Goal: Use online tool/utility

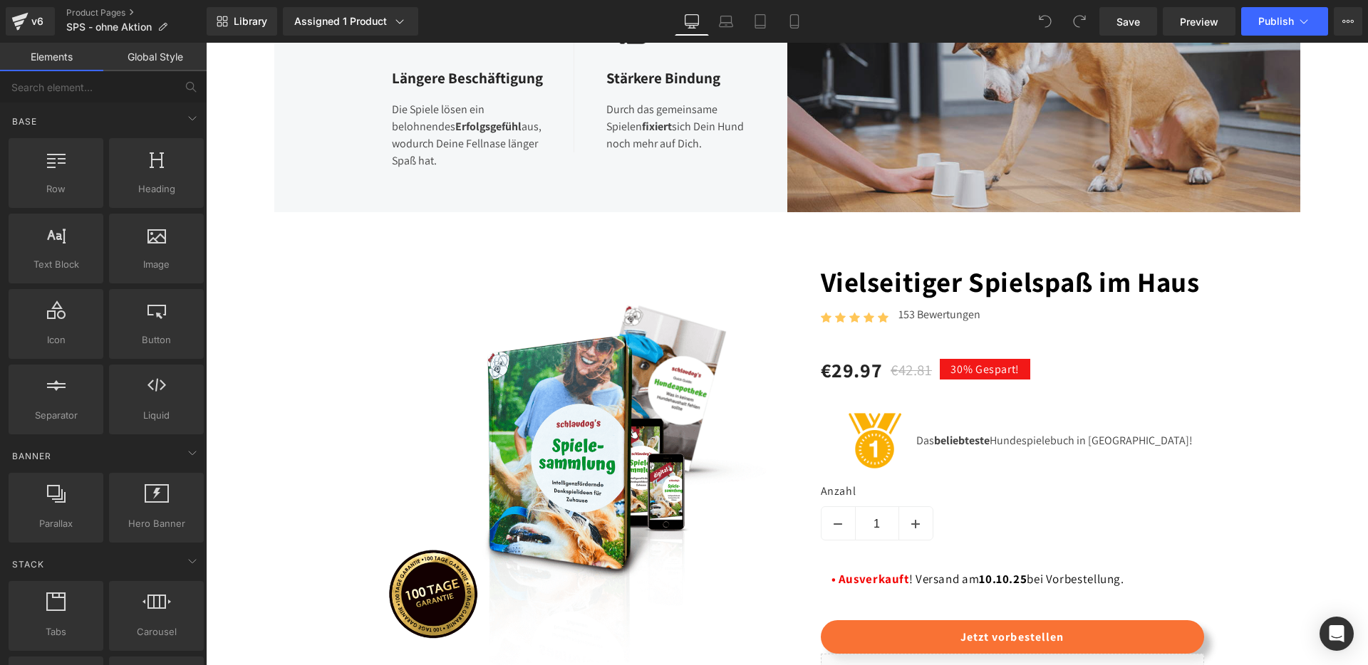
scroll to position [1054, 0]
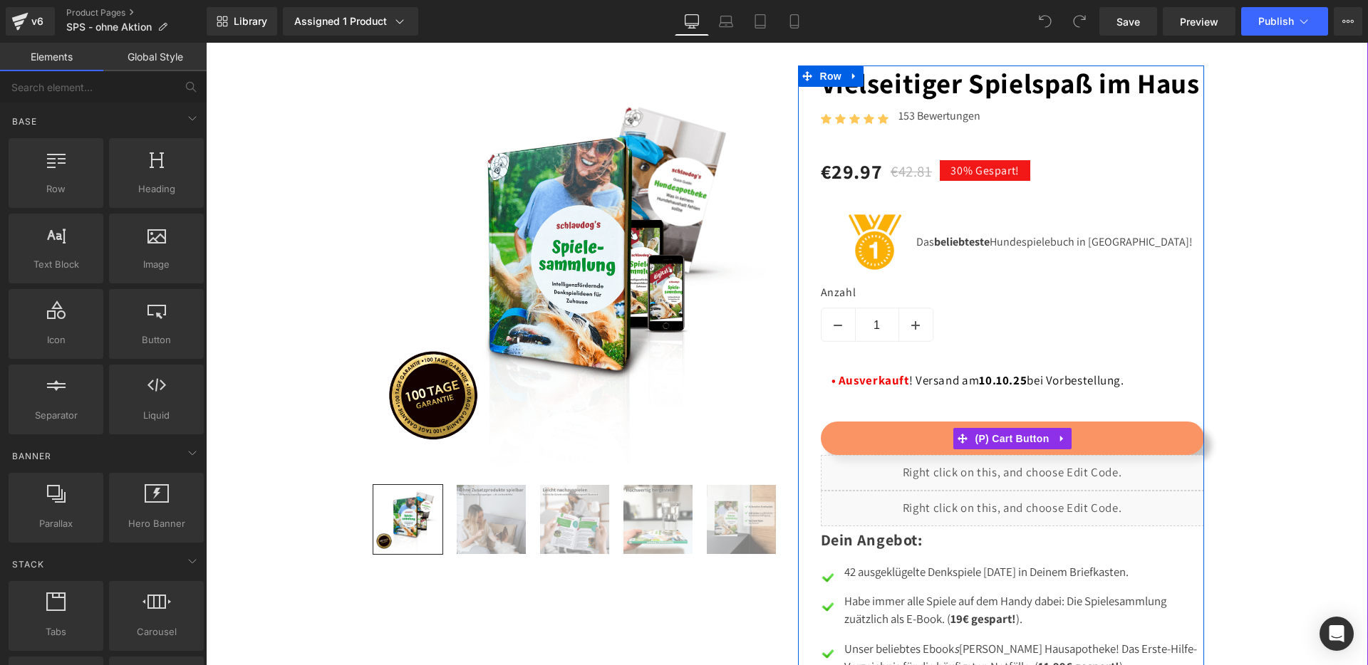
click at [911, 455] on button "Jetzt vorbestellen" at bounding box center [1012, 438] width 383 height 33
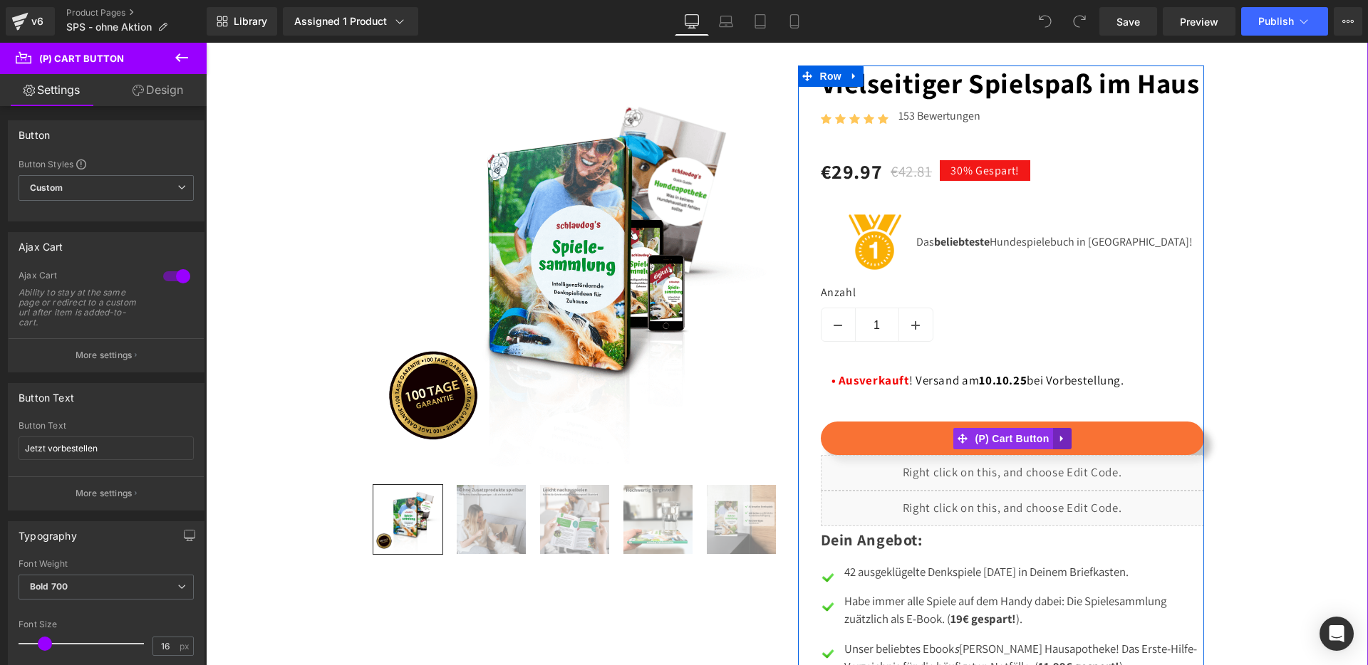
click at [1057, 444] on icon at bounding box center [1062, 438] width 10 height 11
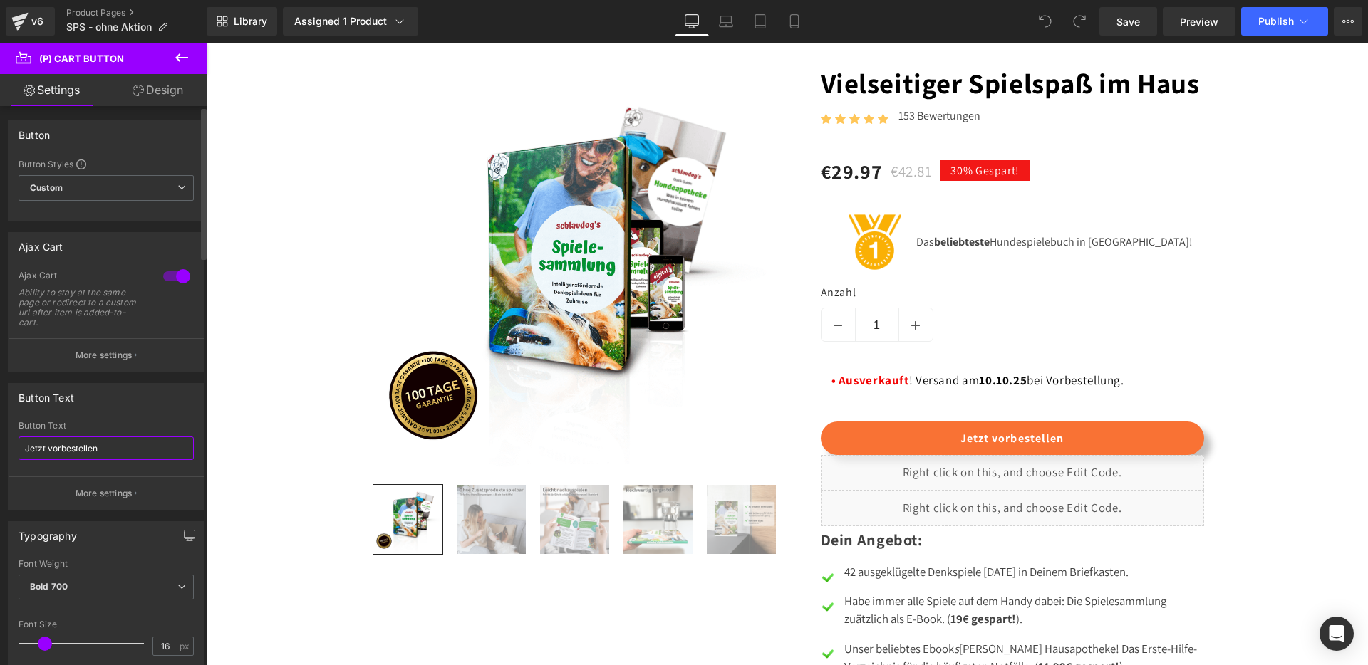
click at [82, 445] on input "Jetzt vorbestellen" at bounding box center [106, 449] width 175 height 24
click at [81, 445] on input "Jetzt vorbestellen" at bounding box center [106, 449] width 175 height 24
type input "In den Warenkorb"
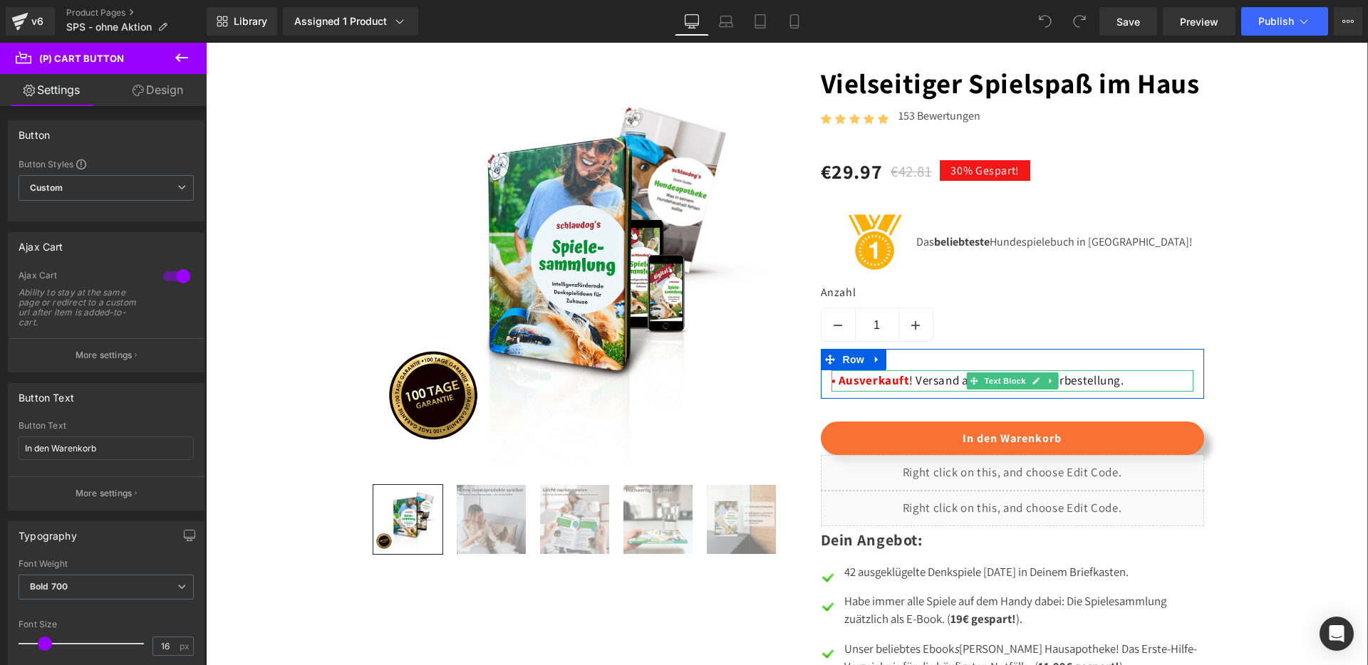
click at [886, 388] on strong "• Ausverkauft" at bounding box center [870, 381] width 78 height 16
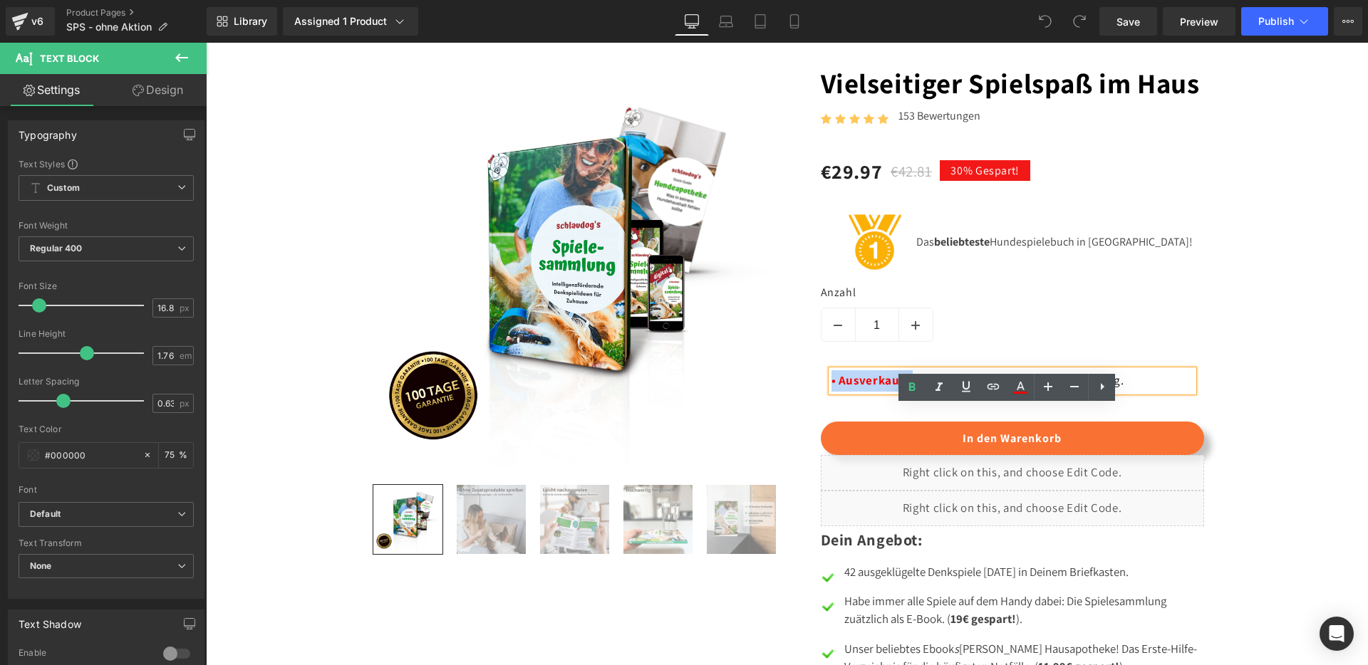
drag, startPoint x: 826, startPoint y: 419, endPoint x: 906, endPoint y: 419, distance: 80.5
click at [906, 392] on p "• Ausverkauft ! Versand am [DATE] bei Vorbestellung." at bounding box center [1012, 380] width 362 height 21
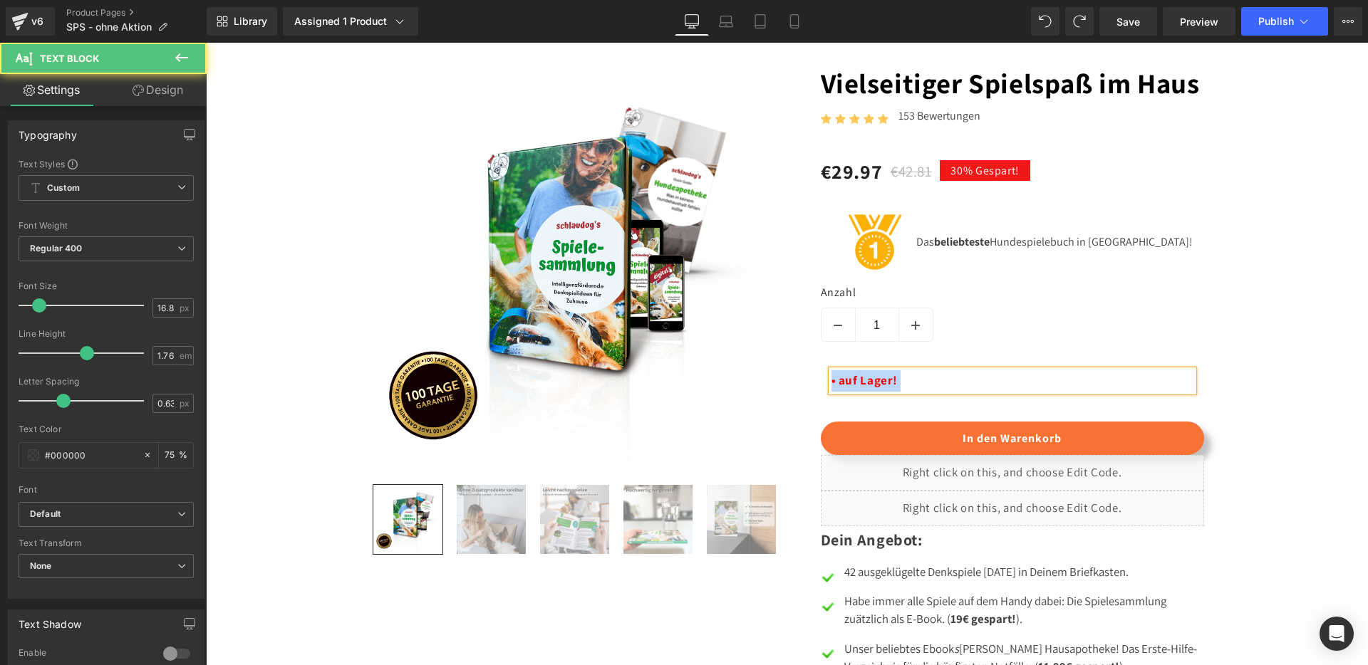
drag, startPoint x: 893, startPoint y: 416, endPoint x: 799, endPoint y: 412, distance: 93.4
click at [799, 412] on div "Vielseitiger Spielspaß im Haus Heading Icon Icon Icon Icon Icon Icon List Hoz 1…" at bounding box center [1001, 377] width 406 height 622
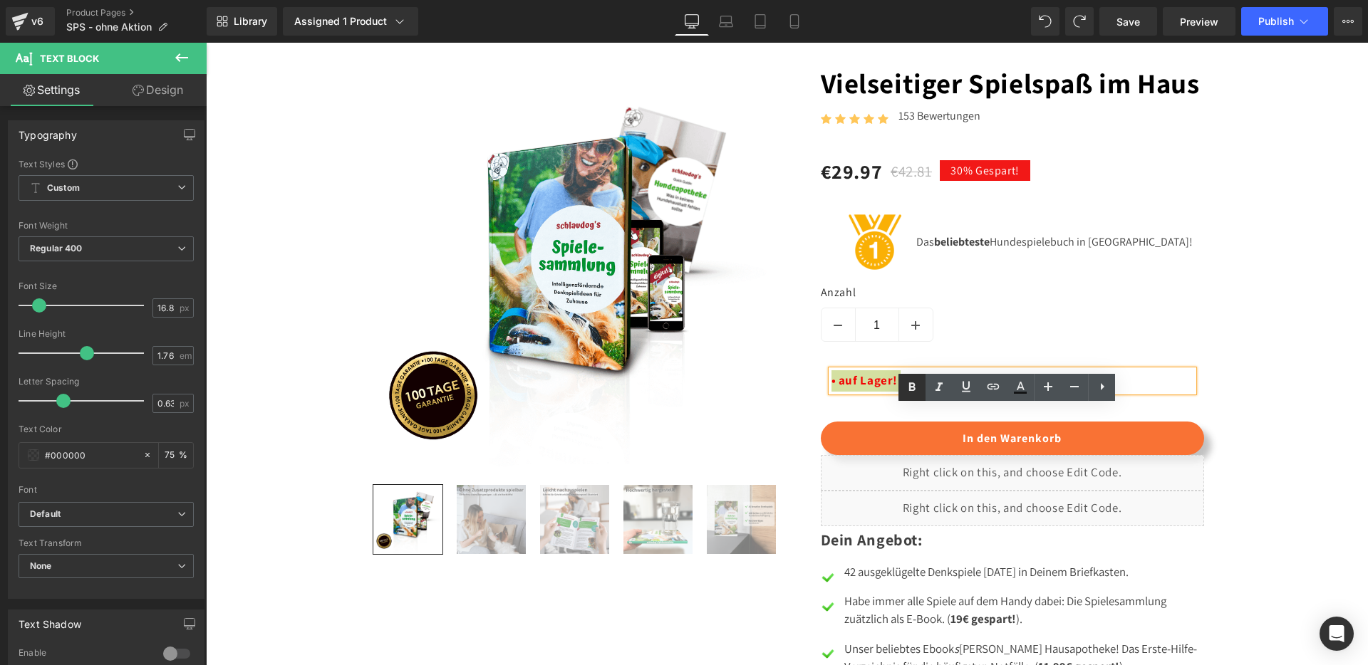
click at [909, 387] on icon at bounding box center [912, 387] width 6 height 9
click at [1018, 389] on icon at bounding box center [1020, 387] width 17 height 17
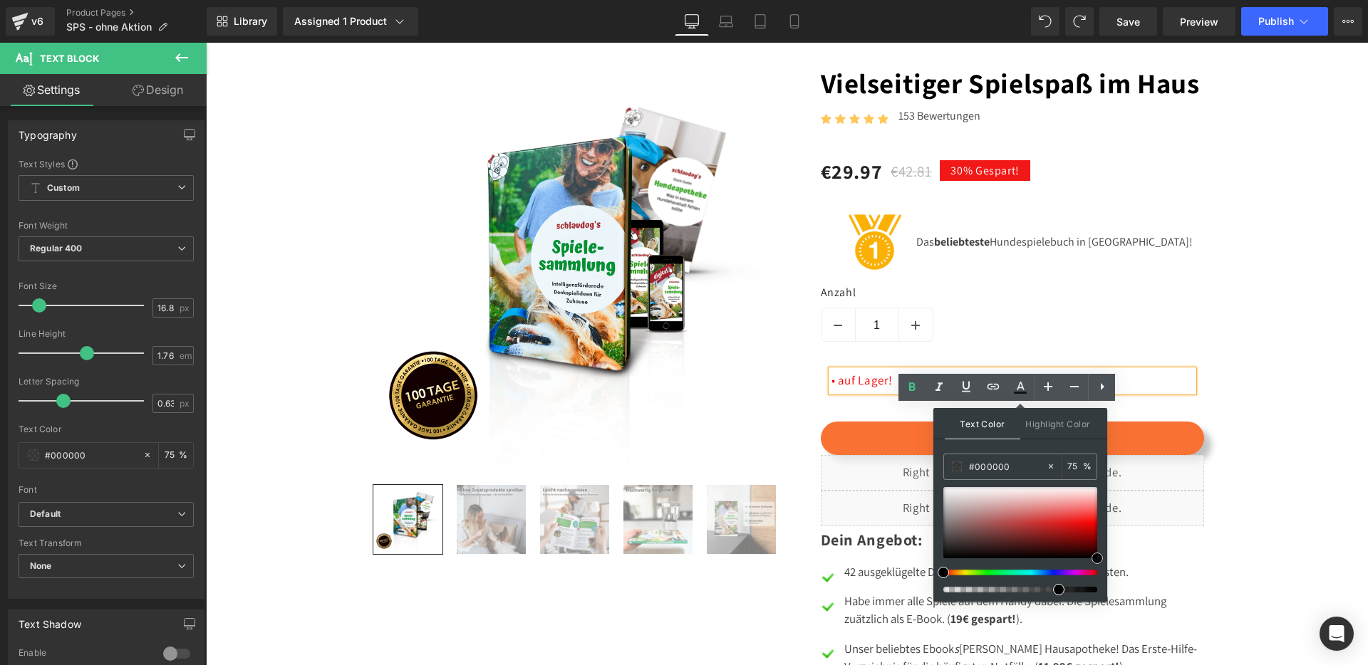
drag, startPoint x: 1089, startPoint y: 539, endPoint x: 1102, endPoint y: 577, distance: 40.8
click at [1102, 577] on div "Text Color Highlight Color #333333 #000000 75 % transparent 0 %" at bounding box center [1020, 505] width 174 height 194
drag, startPoint x: 1267, startPoint y: 631, endPoint x: 1307, endPoint y: 628, distance: 40.7
click at [993, 465] on input "#000000" at bounding box center [1007, 467] width 77 height 16
click at [878, 399] on div "• auf Lager! Text Block Row" at bounding box center [1012, 374] width 383 height 50
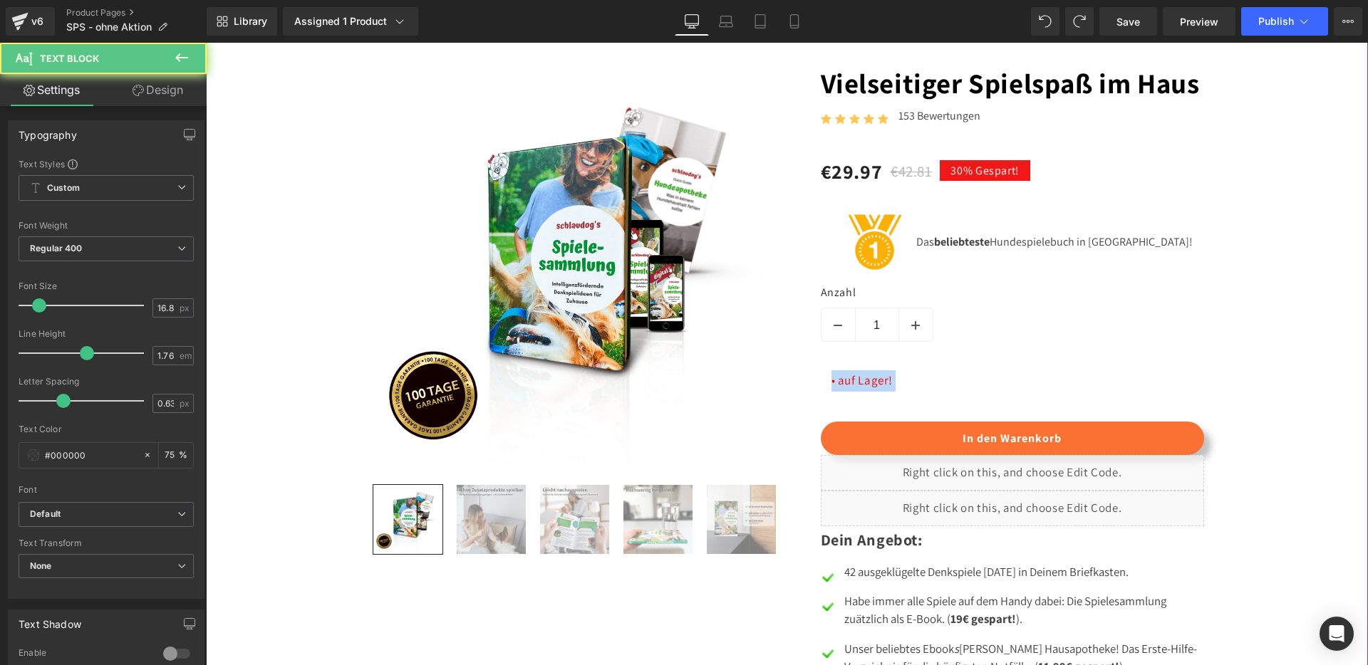
drag, startPoint x: 889, startPoint y: 419, endPoint x: 795, endPoint y: 413, distance: 94.3
click at [798, 413] on div "Vielseitiger Spielspaß im Haus Heading Icon Icon Icon Icon Icon Icon List Hoz 1…" at bounding box center [1001, 377] width 406 height 622
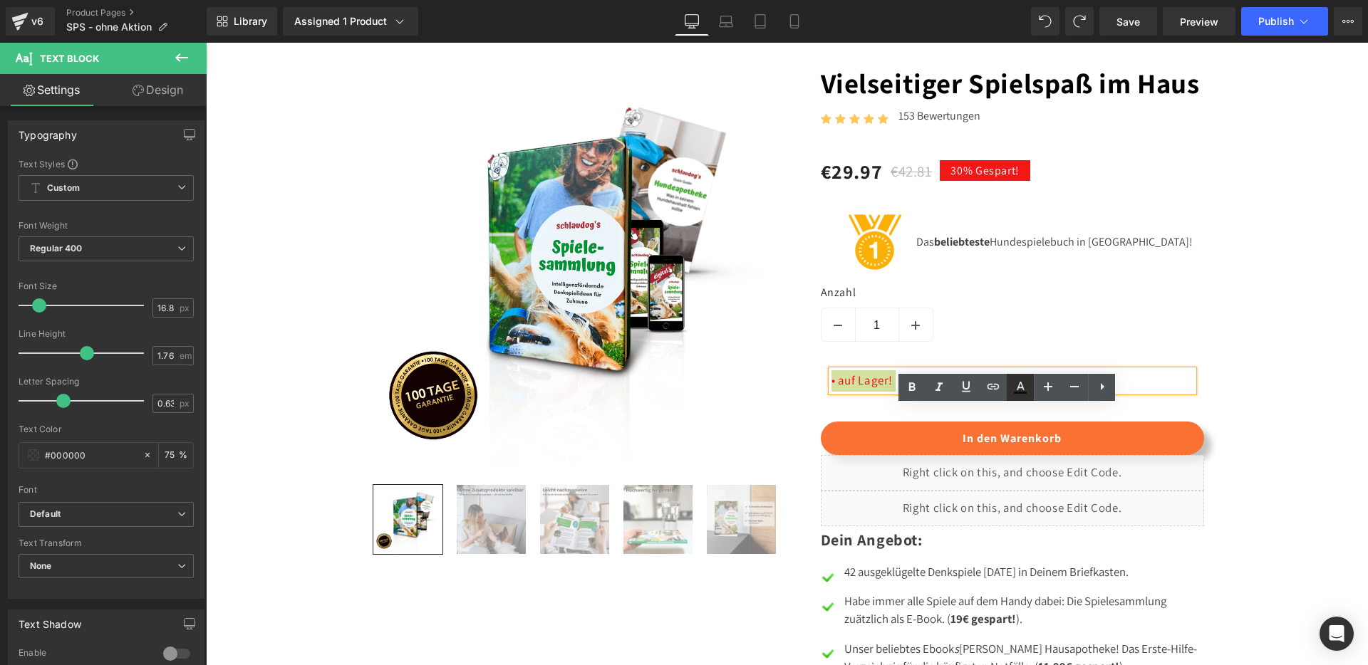
click at [1010, 386] on link at bounding box center [1020, 387] width 27 height 27
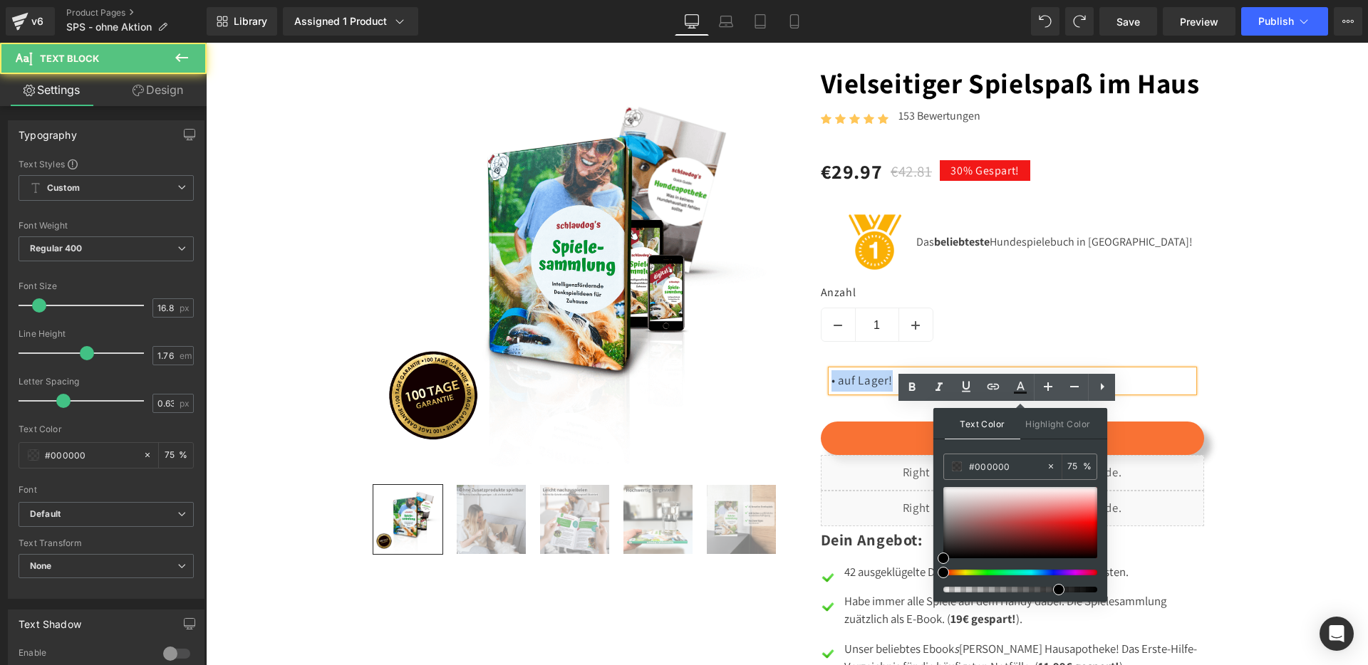
click at [868, 392] on p "• auf Lager!" at bounding box center [1012, 380] width 362 height 21
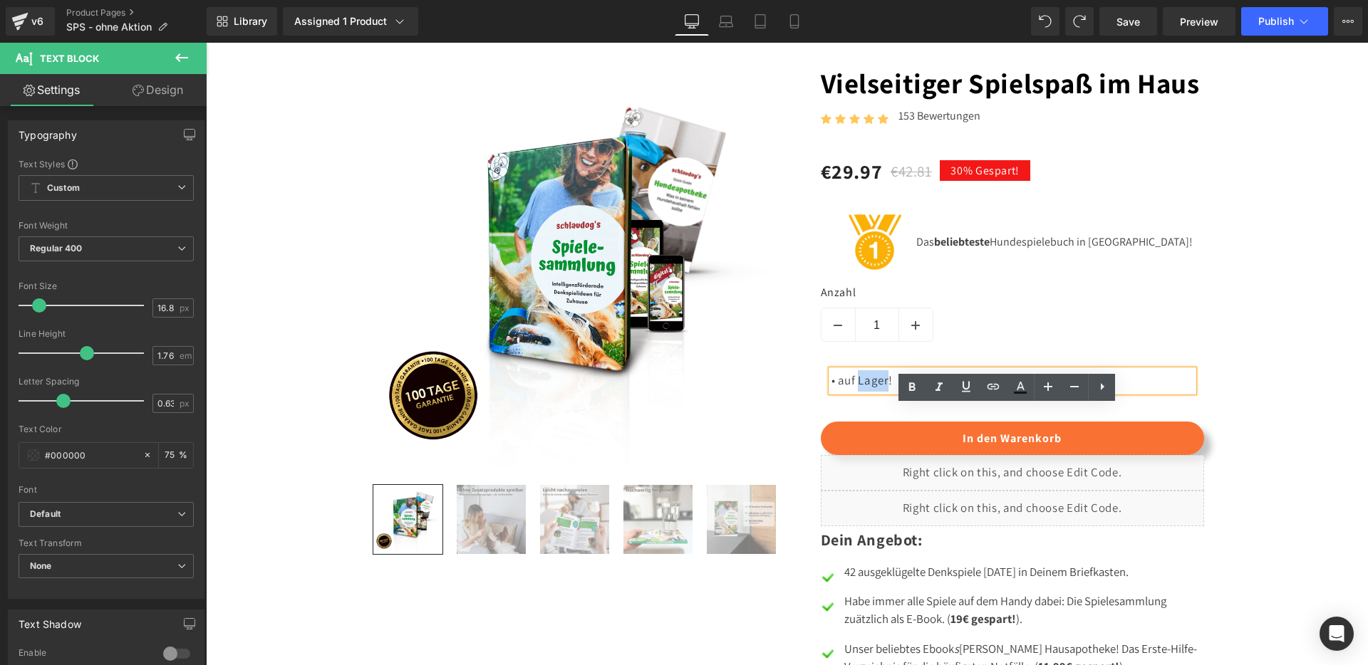
drag, startPoint x: 854, startPoint y: 416, endPoint x: 883, endPoint y: 417, distance: 28.5
click at [883, 388] on span "• auf Lager!" at bounding box center [862, 381] width 62 height 16
click at [915, 389] on icon at bounding box center [911, 387] width 17 height 17
drag, startPoint x: 886, startPoint y: 415, endPoint x: 854, endPoint y: 415, distance: 32.1
click at [854, 388] on span "• auf Lager !" at bounding box center [861, 381] width 61 height 16
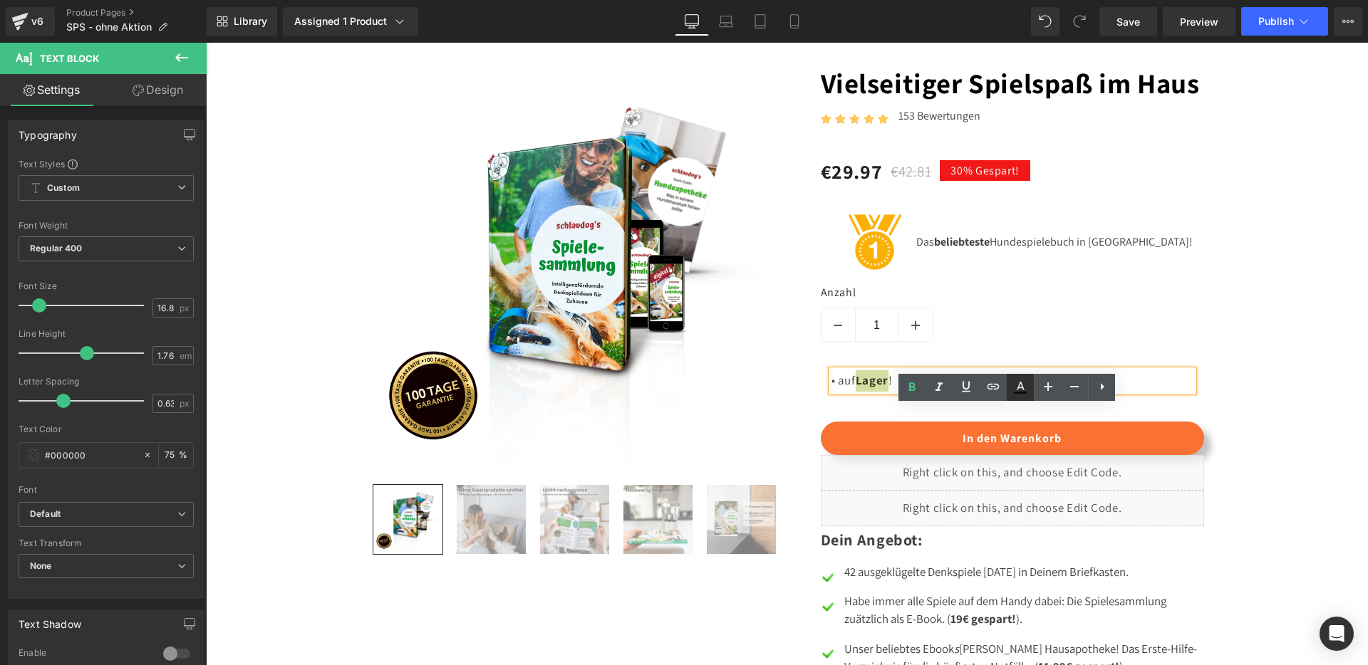
click at [1030, 391] on link at bounding box center [1020, 387] width 27 height 27
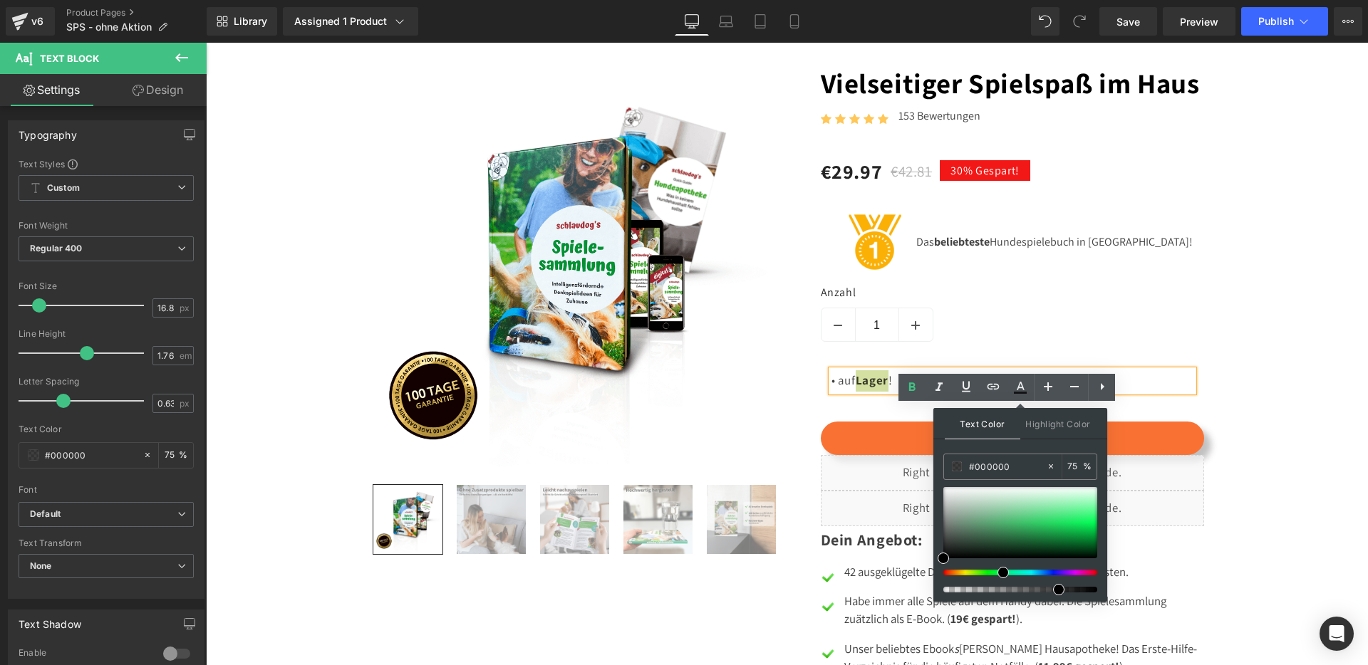
drag, startPoint x: 985, startPoint y: 570, endPoint x: 997, endPoint y: 571, distance: 12.1
click at [997, 571] on div at bounding box center [1015, 573] width 154 height 6
click at [1069, 543] on div at bounding box center [1020, 522] width 154 height 71
click at [904, 392] on p "• auf Lager !" at bounding box center [1012, 380] width 362 height 21
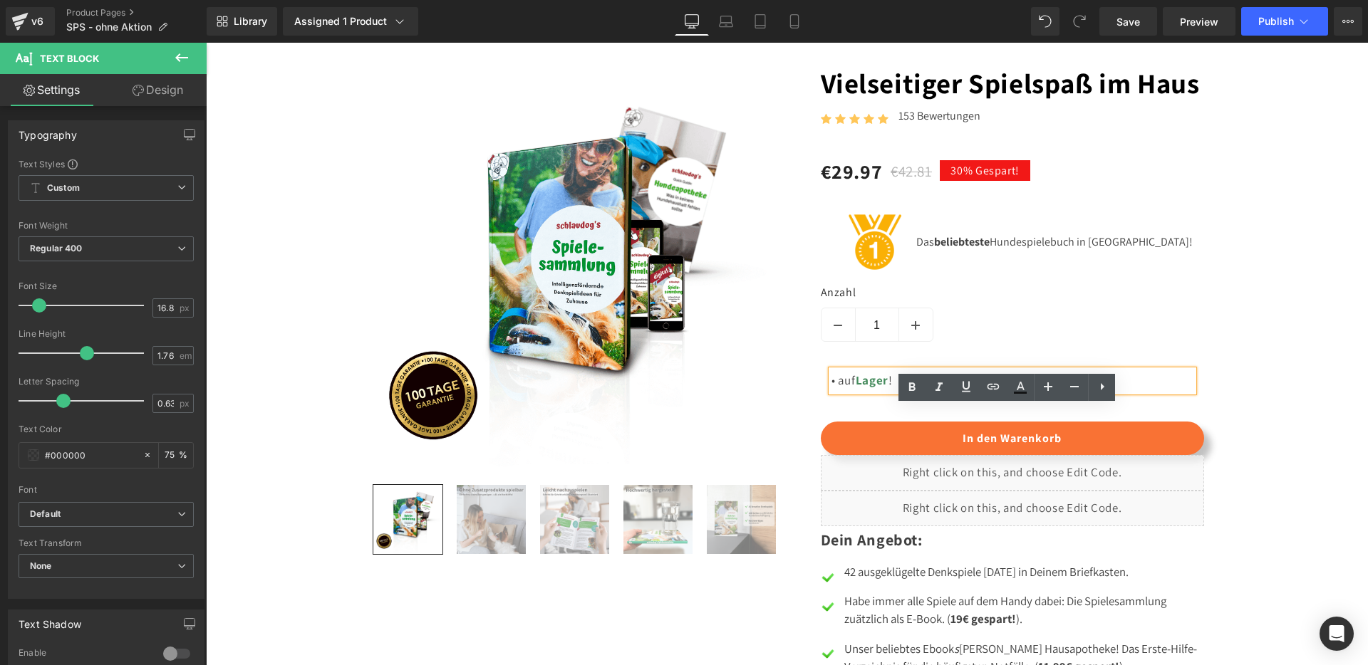
click at [871, 388] on span "Lager" at bounding box center [872, 381] width 33 height 16
click at [1012, 385] on icon at bounding box center [1020, 387] width 17 height 17
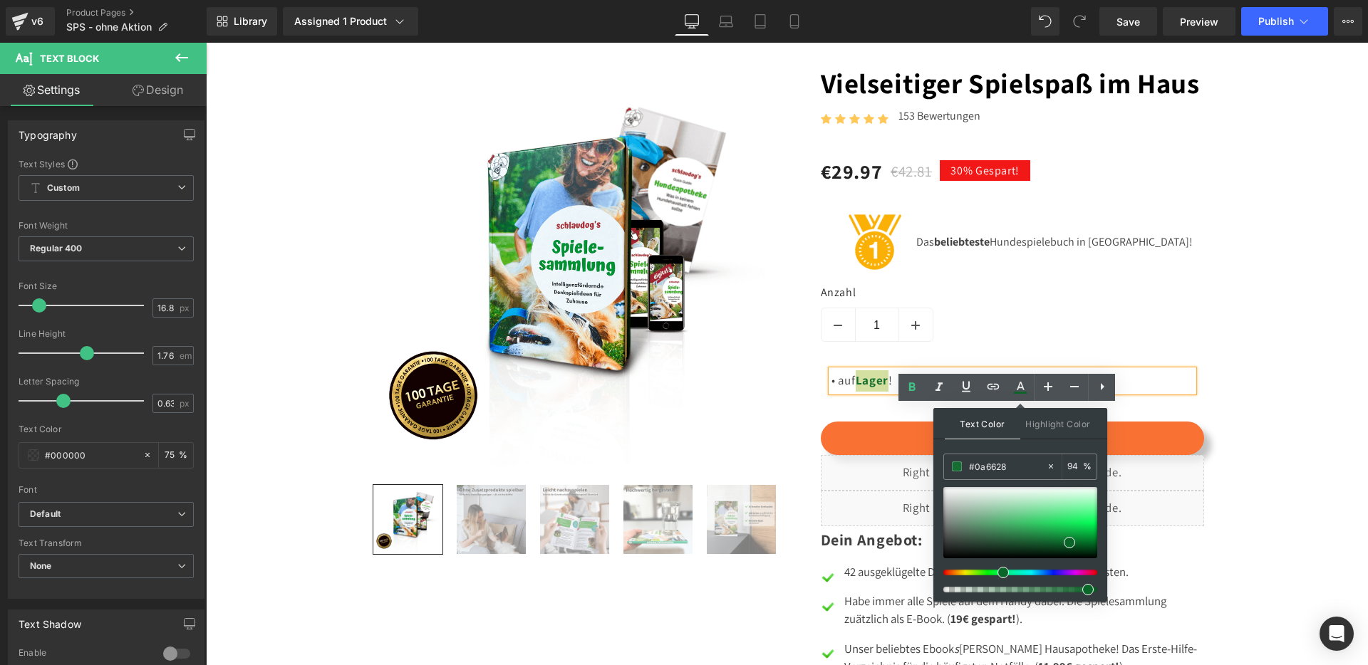
drag, startPoint x: 1264, startPoint y: 631, endPoint x: 1144, endPoint y: 585, distance: 128.1
click at [1136, 392] on p "• auf Lager !" at bounding box center [1012, 380] width 362 height 21
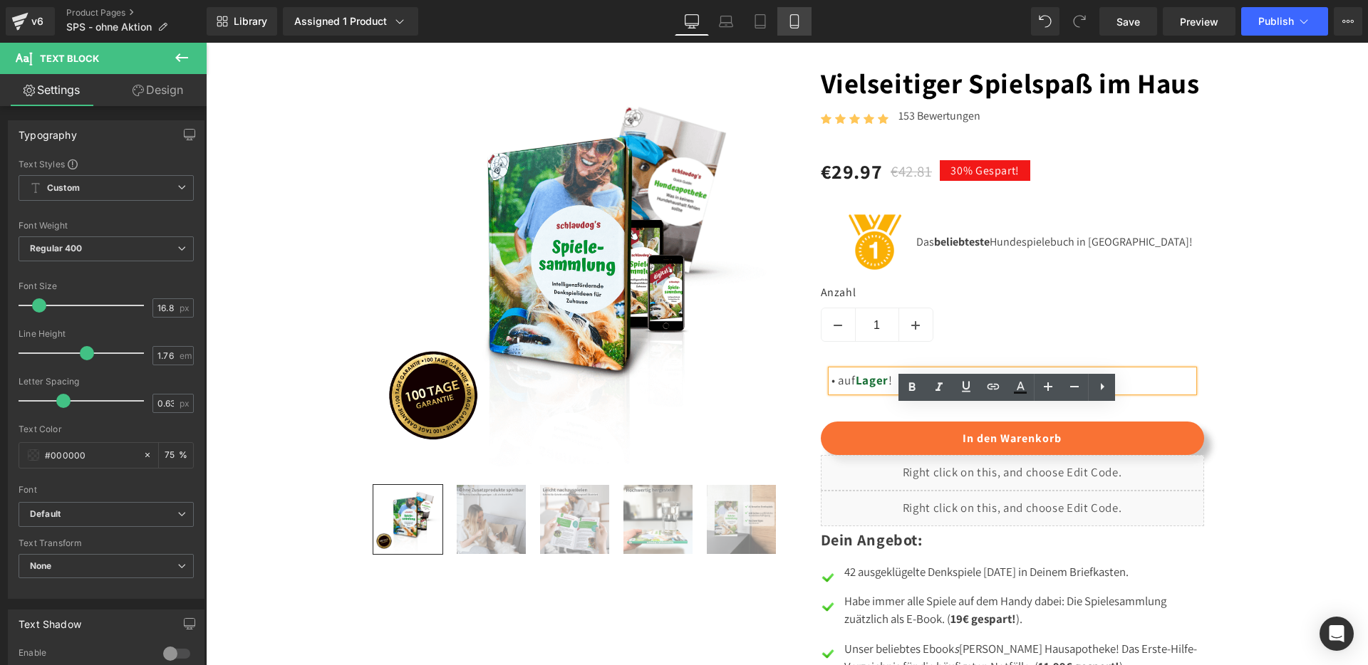
click at [797, 28] on icon at bounding box center [794, 22] width 8 height 14
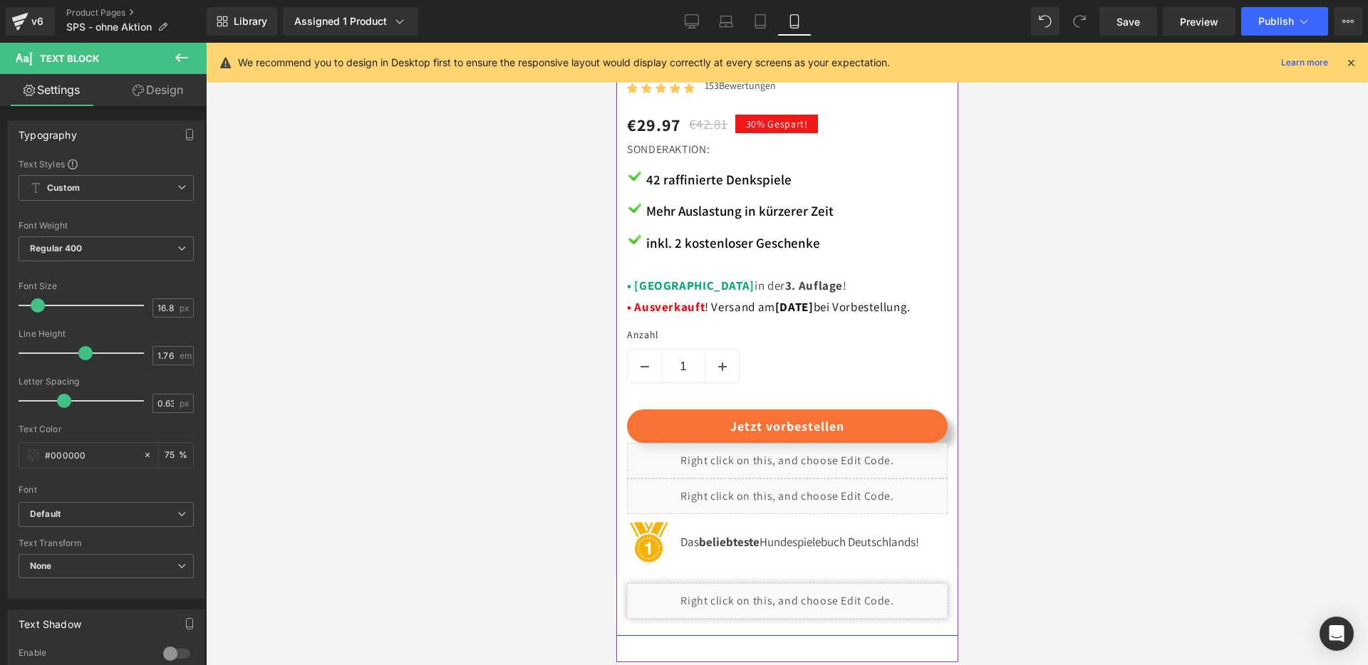
scroll to position [474, 0]
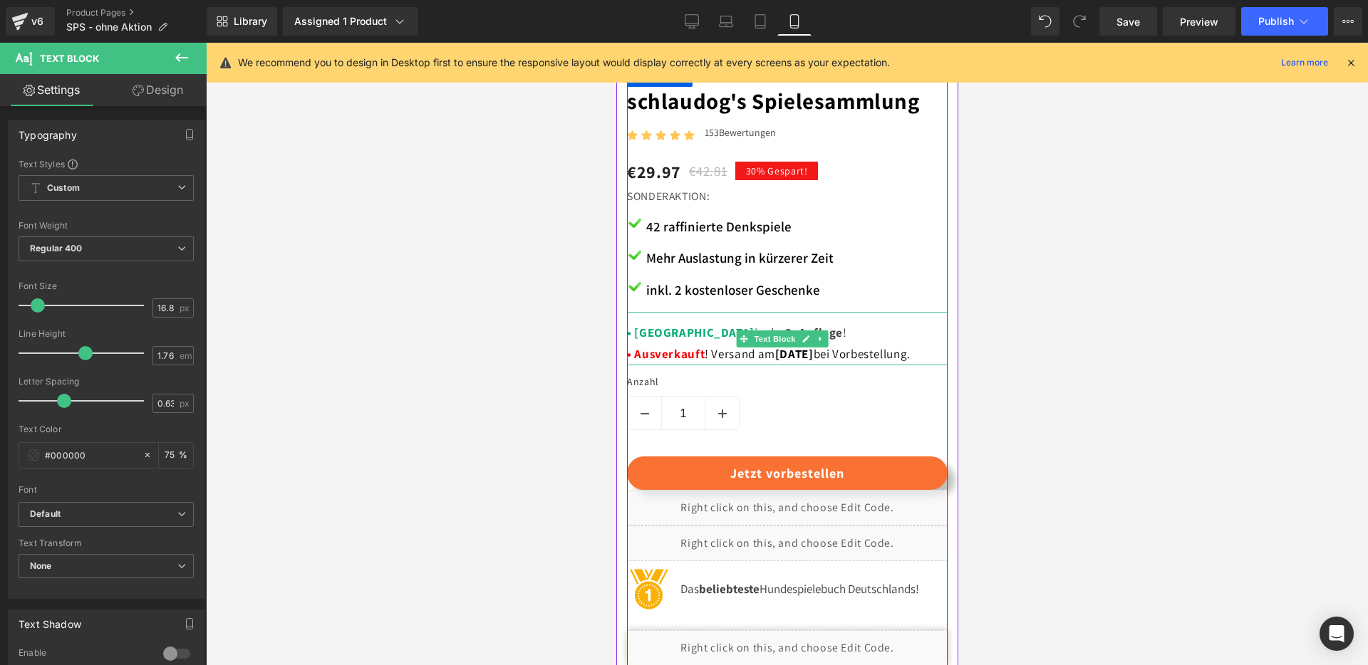
click at [659, 346] on strong "• Ausverkauft" at bounding box center [665, 354] width 78 height 16
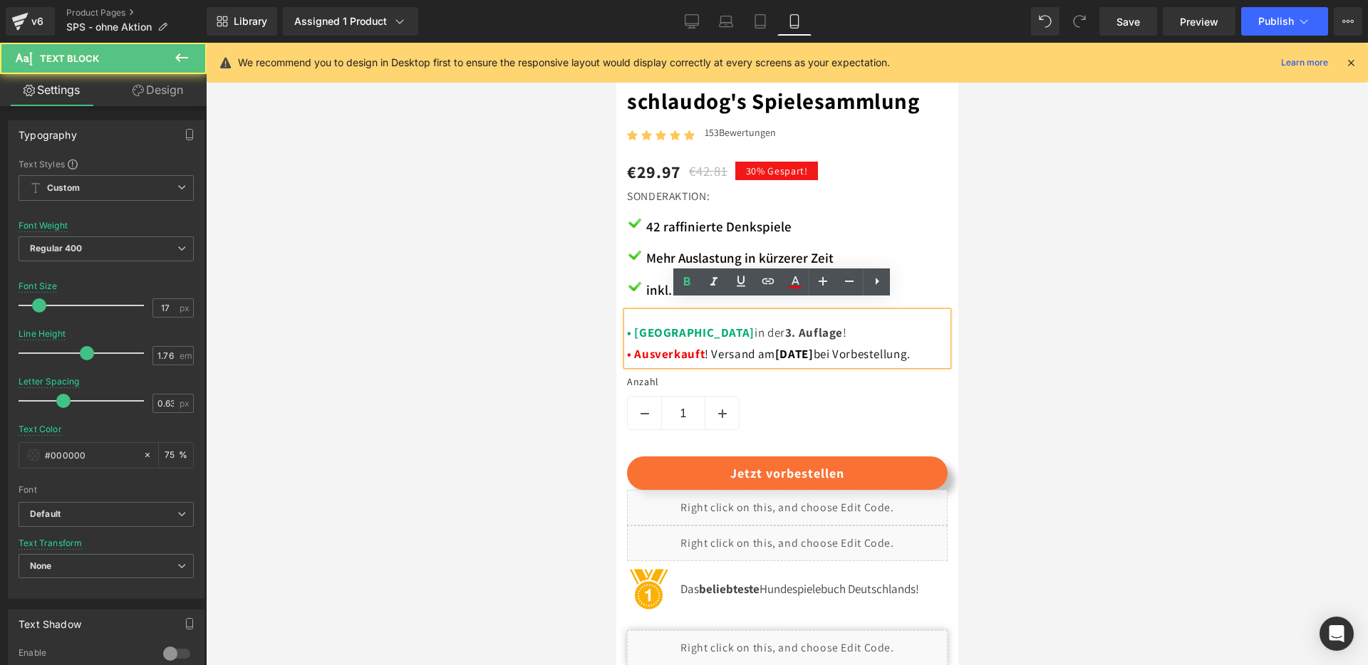
drag, startPoint x: 628, startPoint y: 345, endPoint x: 865, endPoint y: 348, distance: 236.6
click at [865, 348] on p "• Neu in der 3 . Auflage ! • Ausverkauft ! Versand am [DATE] bei Vorbestellung." at bounding box center [786, 344] width 321 height 43
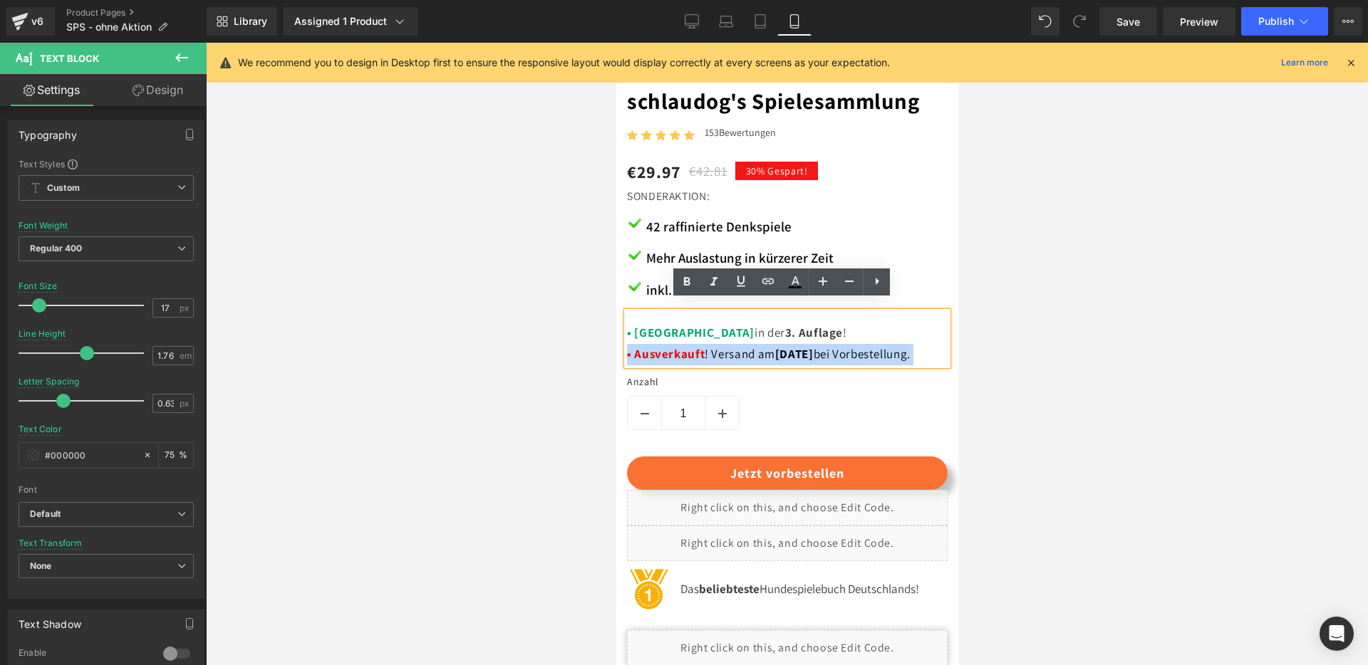
drag, startPoint x: 932, startPoint y: 345, endPoint x: 611, endPoint y: 342, distance: 320.6
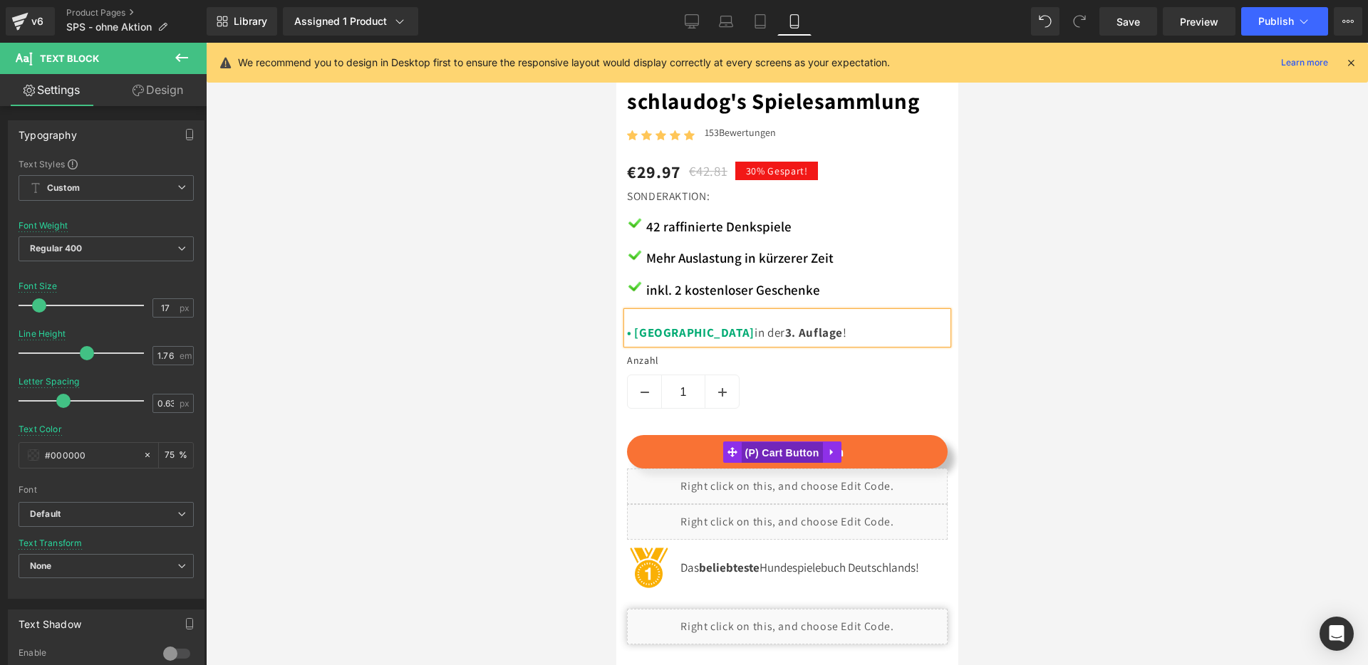
click at [797, 442] on span "(P) Cart Button" at bounding box center [780, 452] width 81 height 21
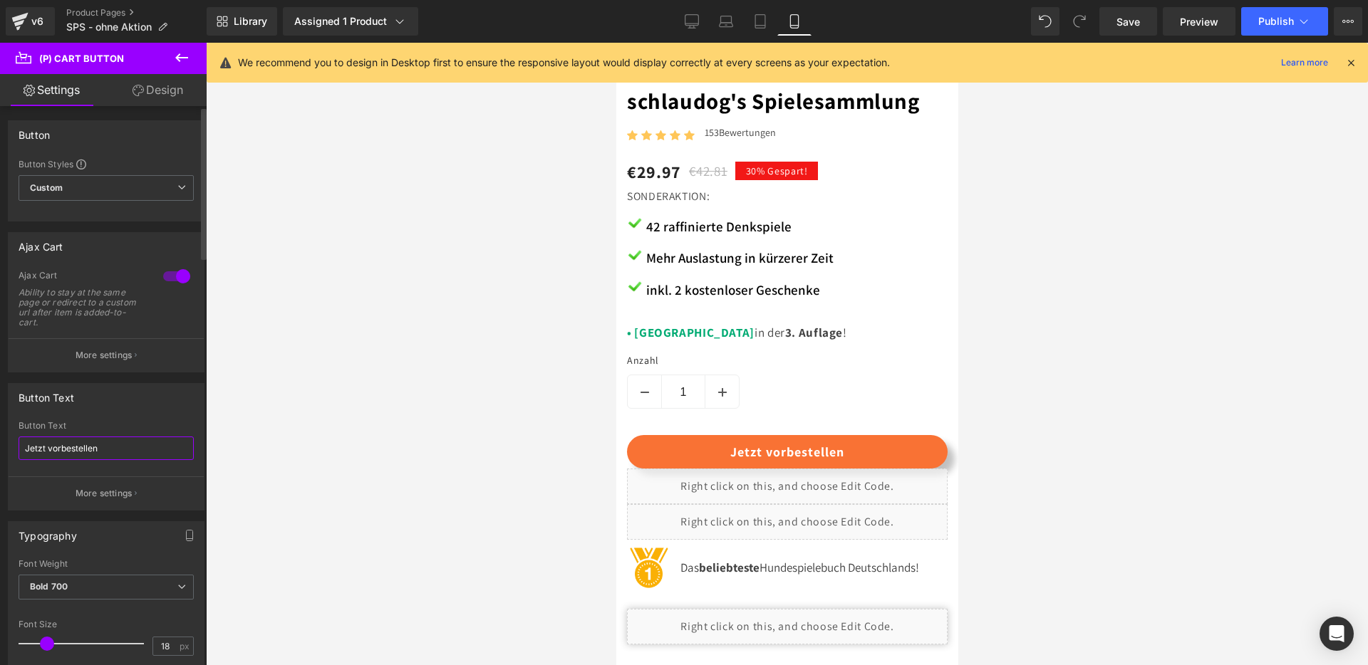
click at [116, 455] on input "Jetzt vorbestellen" at bounding box center [106, 449] width 175 height 24
type input "In den Warenkorb"
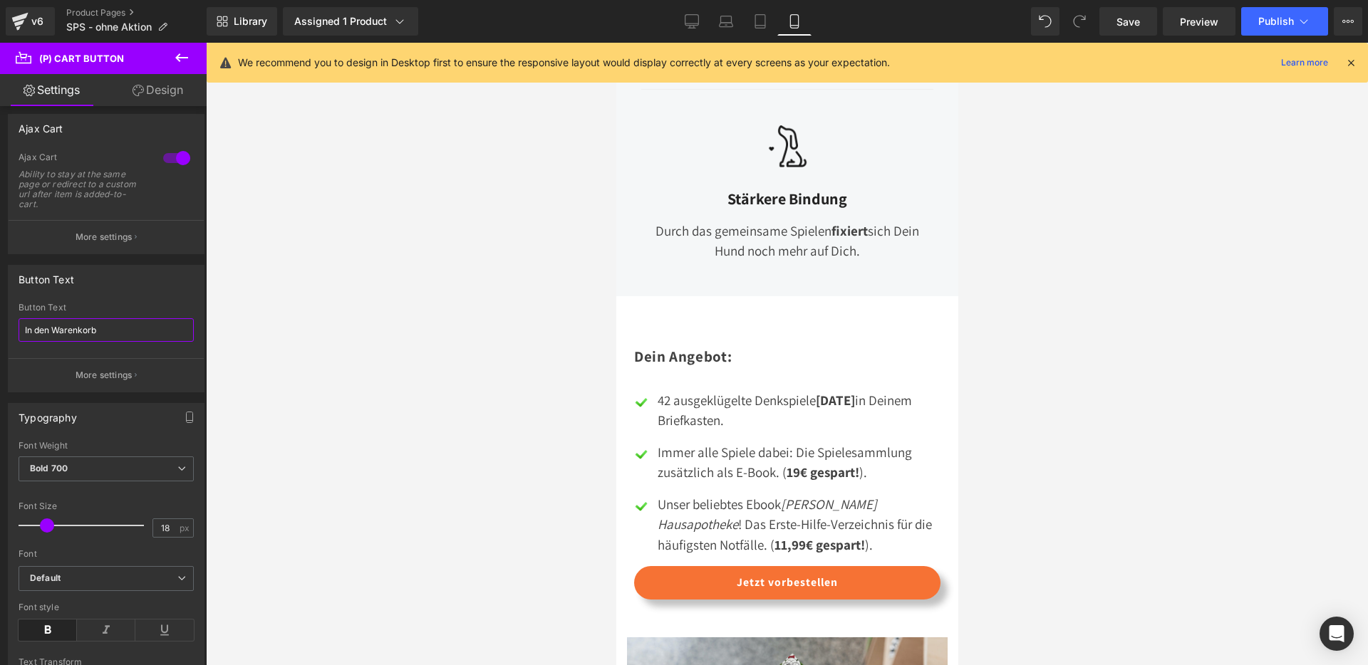
scroll to position [2037, 0]
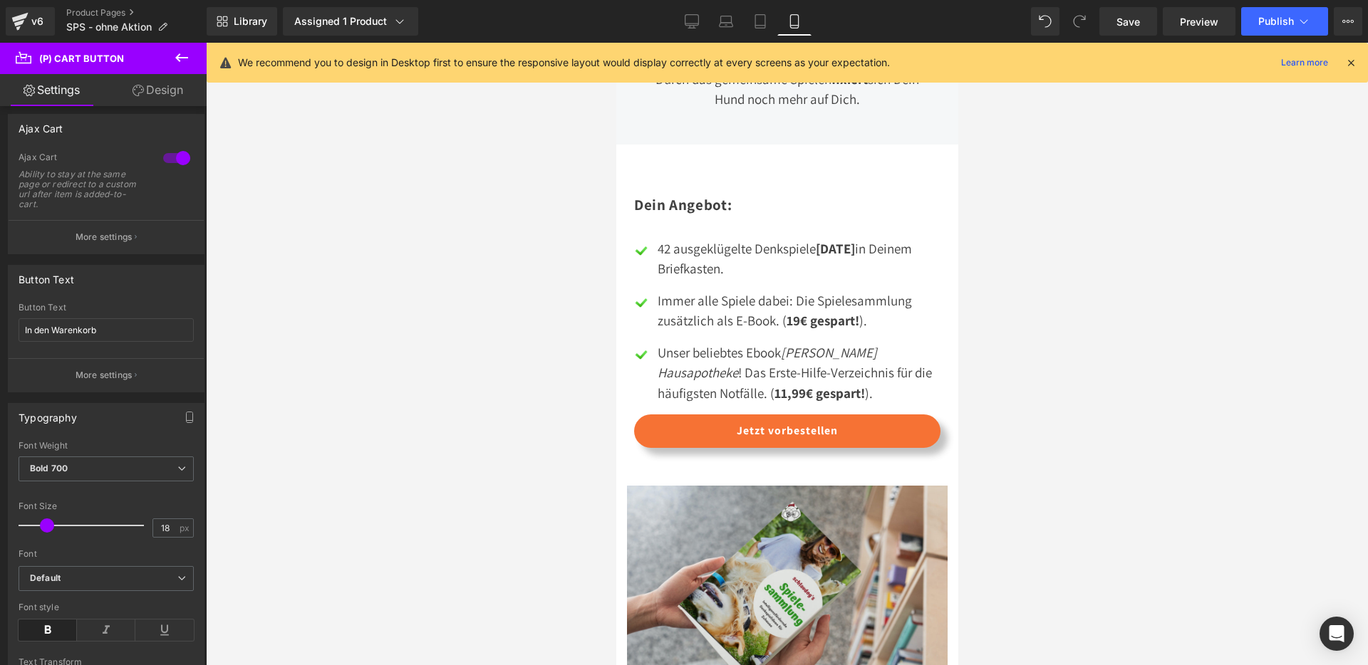
click at [711, 415] on button "Jetzt vorbestellen" at bounding box center [786, 431] width 306 height 33
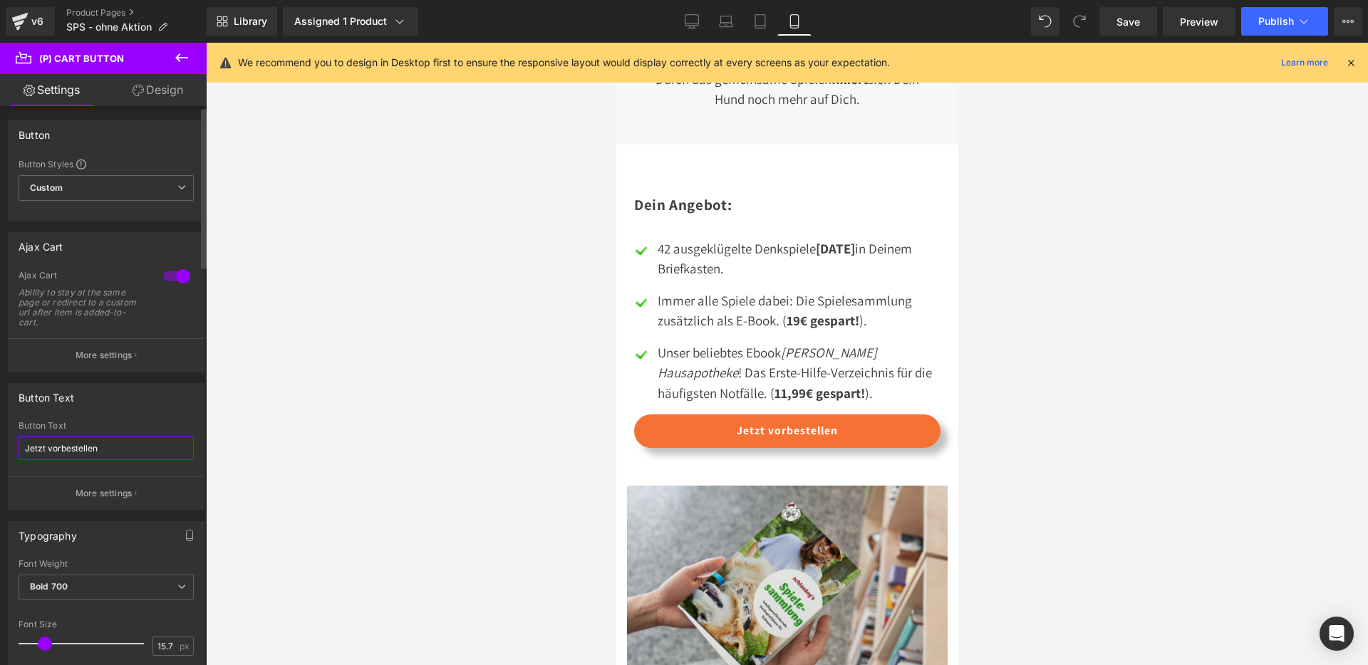
click at [101, 451] on input "Jetzt vorbestellen" at bounding box center [106, 449] width 175 height 24
click at [100, 451] on input "Jetzt vorbestellen" at bounding box center [106, 449] width 175 height 24
click at [100, 452] on input "Jetzt vorbestellen" at bounding box center [106, 449] width 175 height 24
type input "In den Warenkorb"
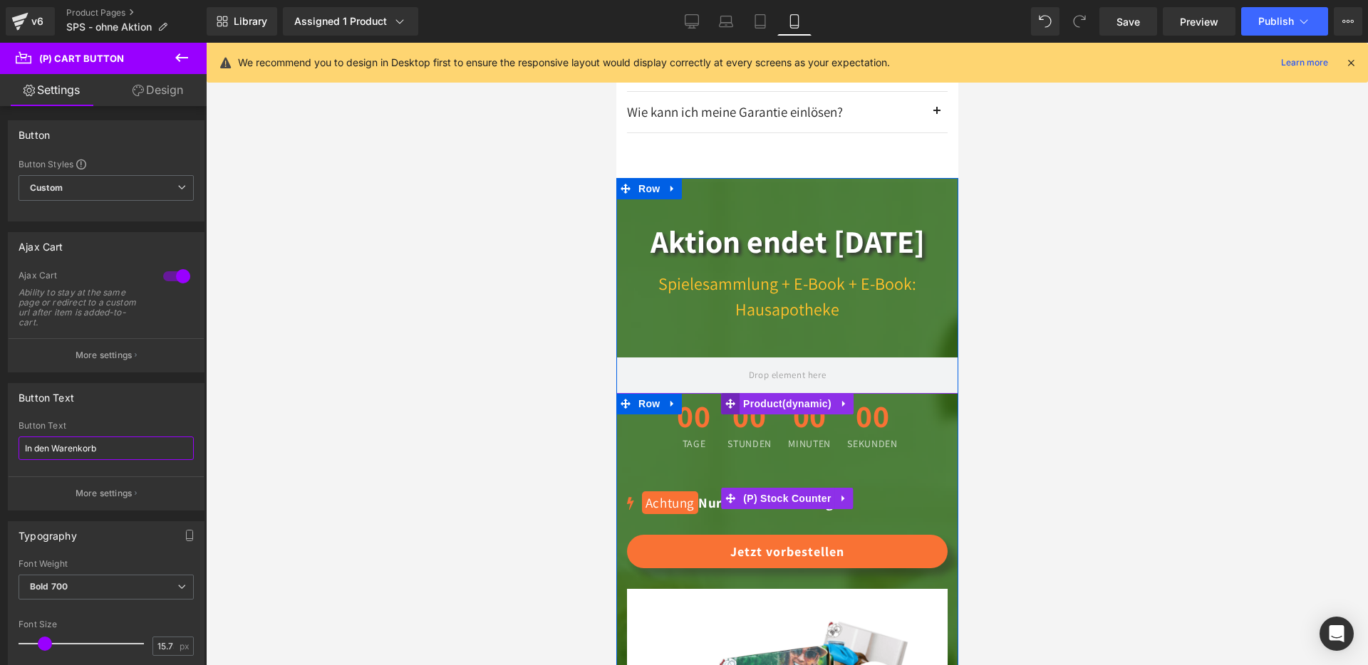
scroll to position [4541, 0]
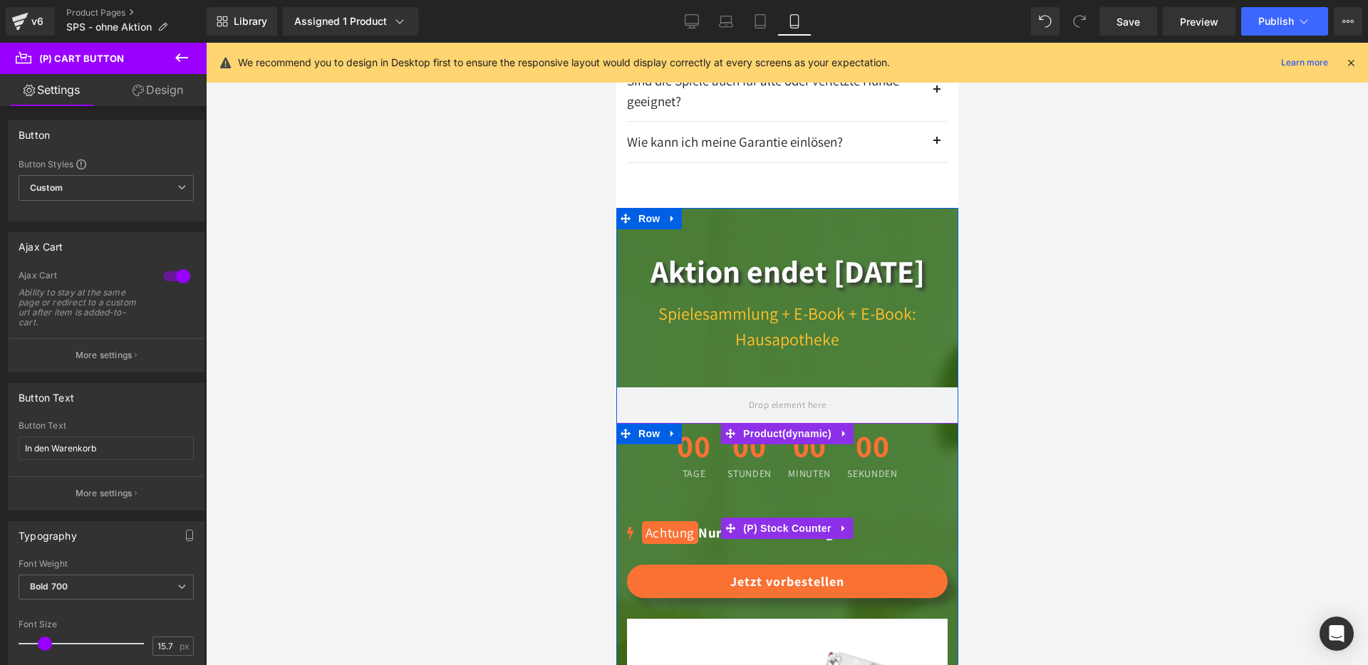
click at [658, 522] on mark "Achtung" at bounding box center [669, 533] width 56 height 23
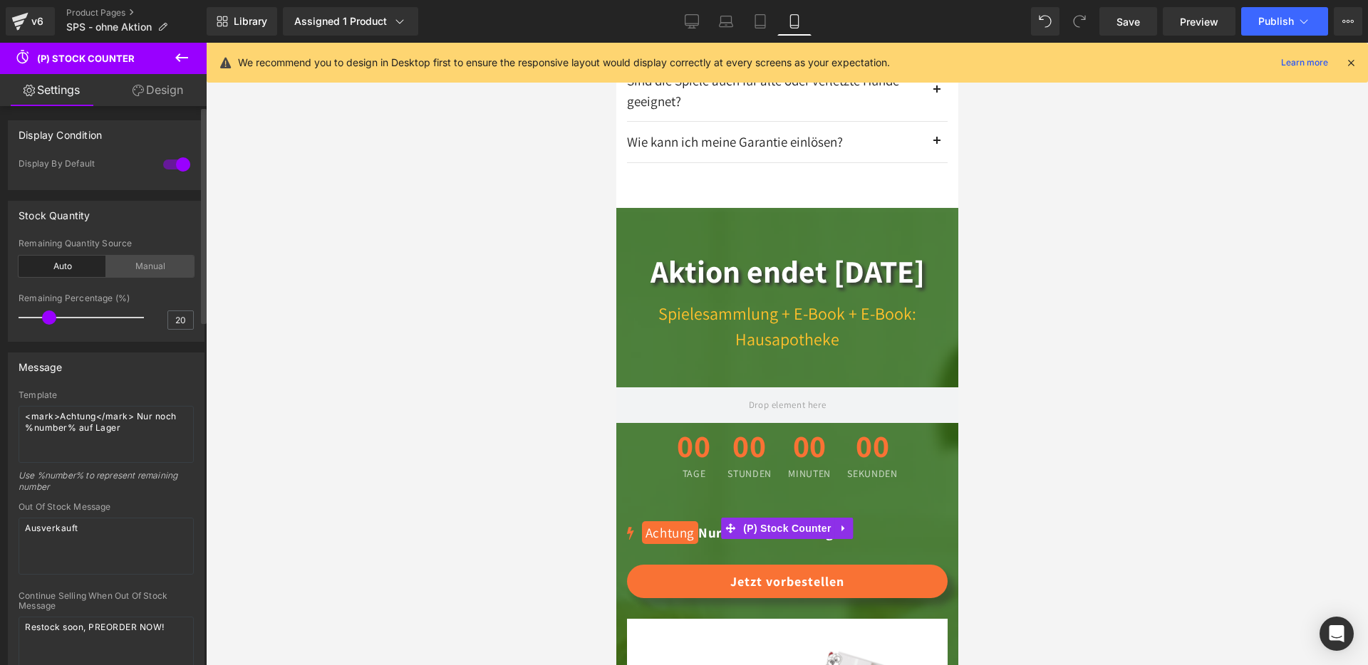
click at [155, 269] on div "Manual" at bounding box center [150, 266] width 88 height 21
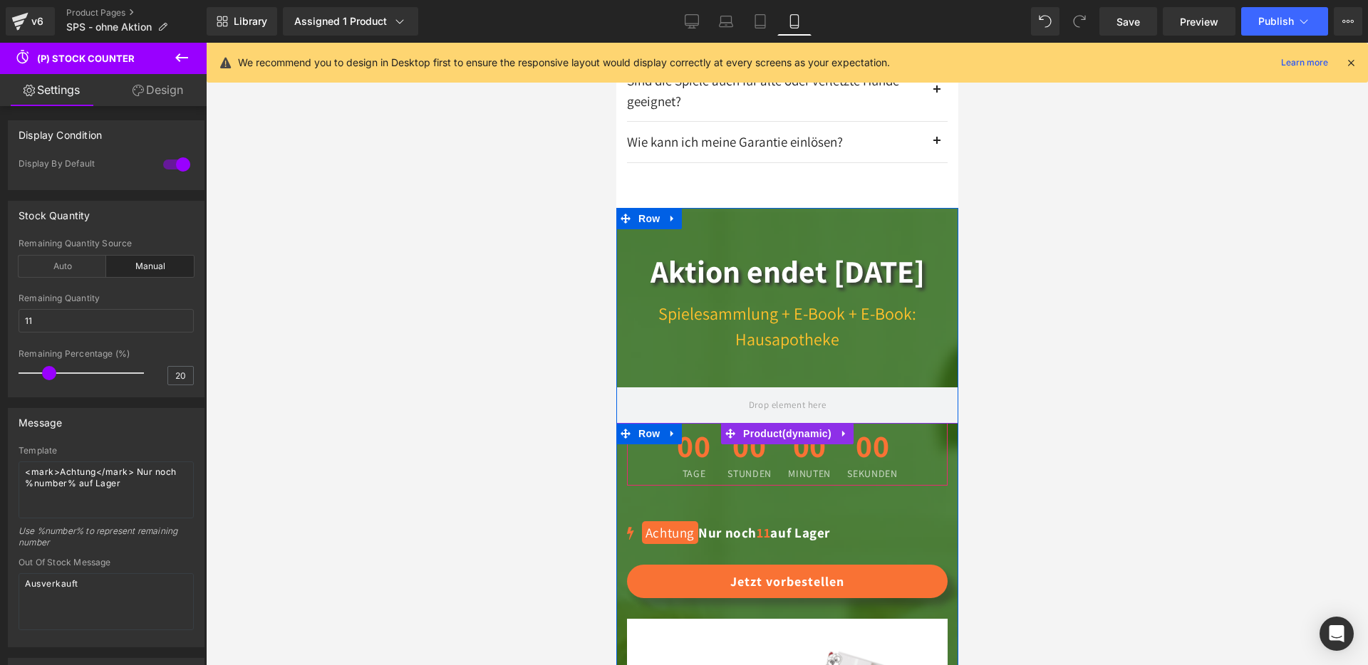
click at [684, 430] on span "00" at bounding box center [692, 449] width 33 height 38
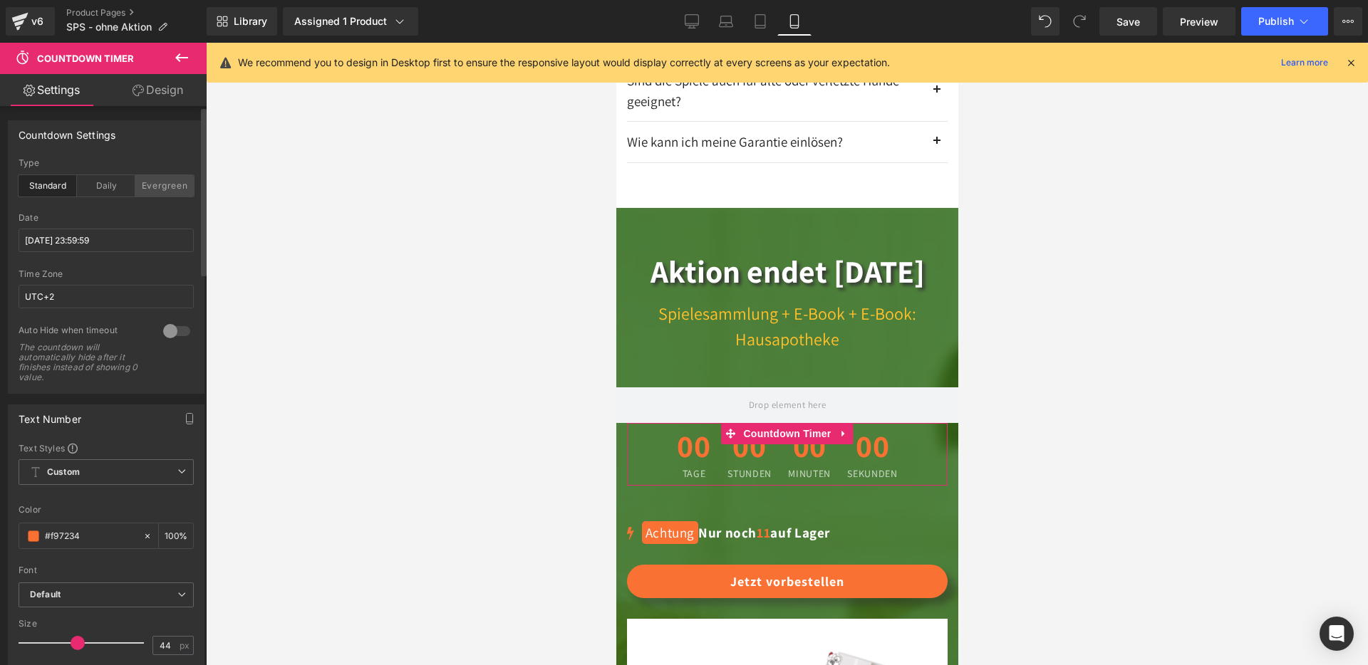
click at [146, 190] on div "Evergreen" at bounding box center [164, 185] width 58 height 21
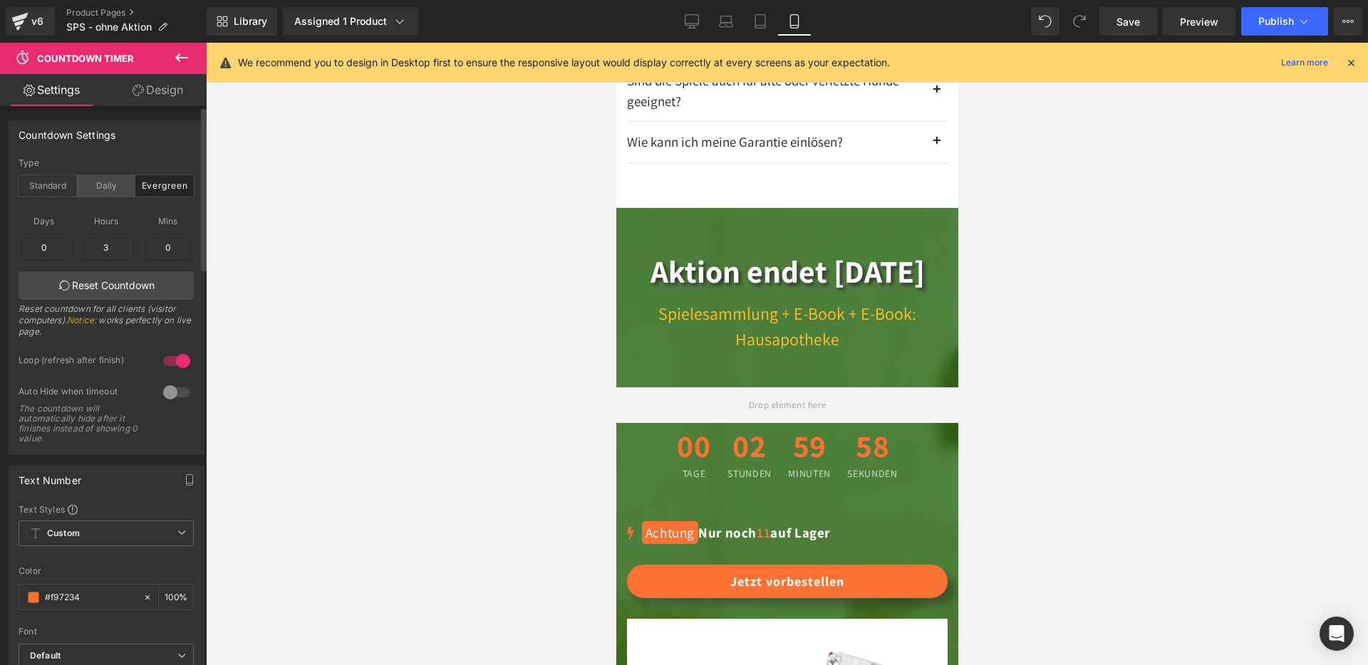
click at [106, 192] on div "Daily" at bounding box center [106, 185] width 58 height 21
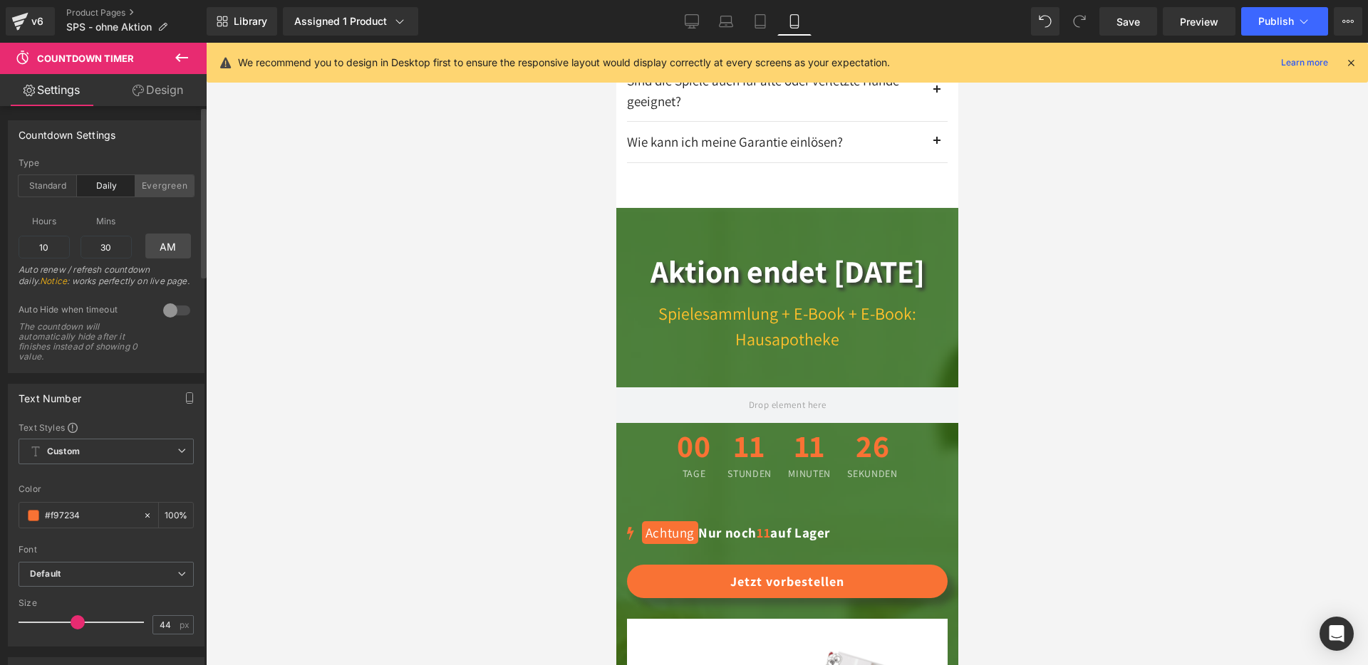
click at [154, 180] on div "Evergreen" at bounding box center [164, 185] width 58 height 21
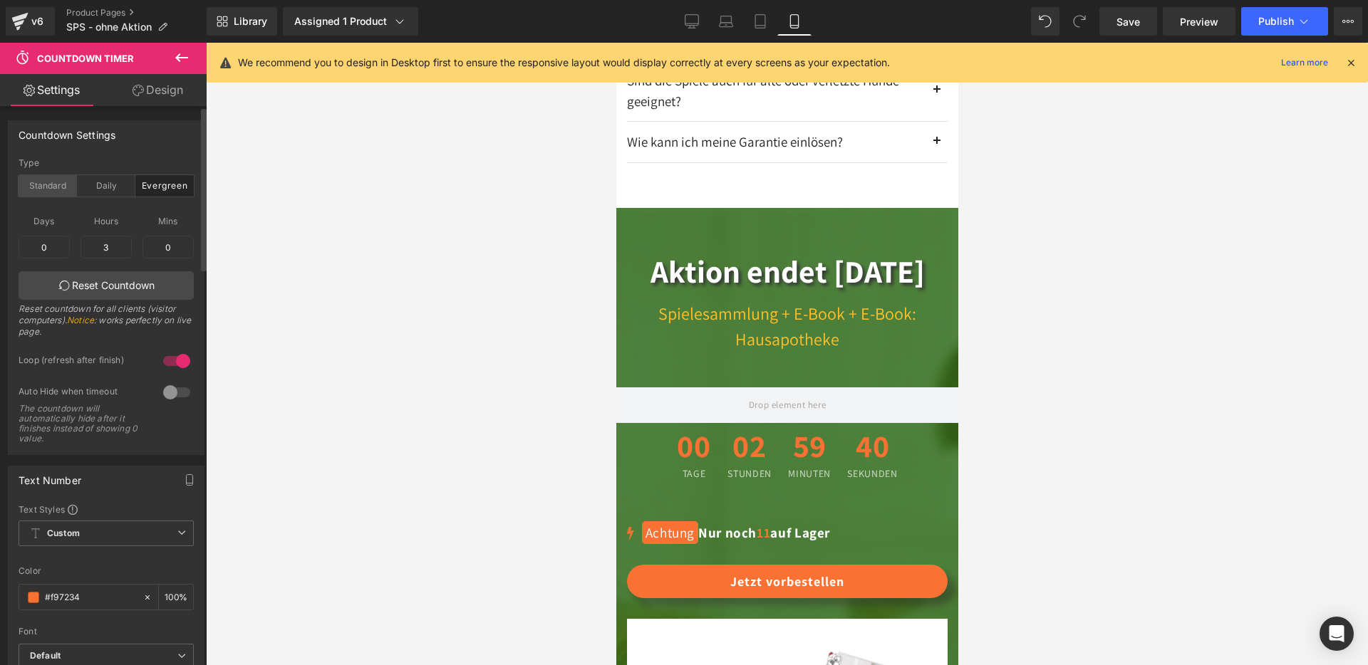
click at [56, 193] on div "Standard" at bounding box center [48, 185] width 58 height 21
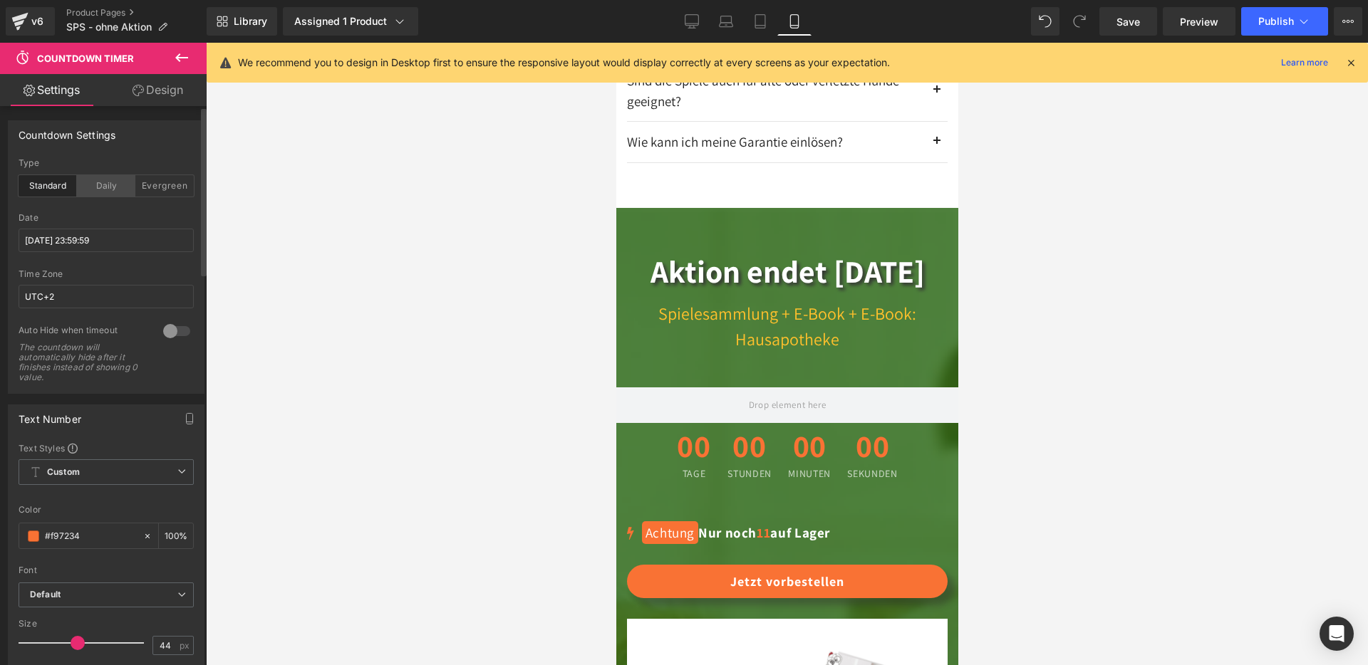
click at [124, 190] on div "Daily" at bounding box center [106, 185] width 58 height 21
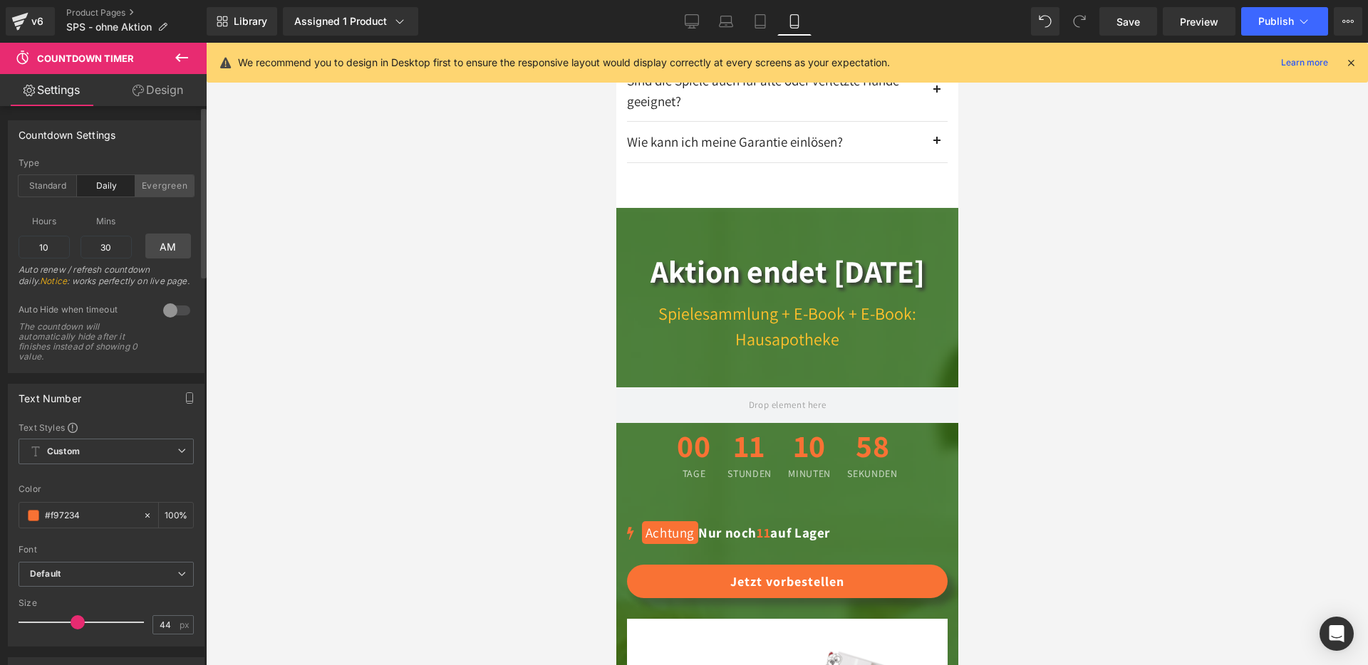
click at [165, 175] on div "Evergreen" at bounding box center [164, 185] width 58 height 21
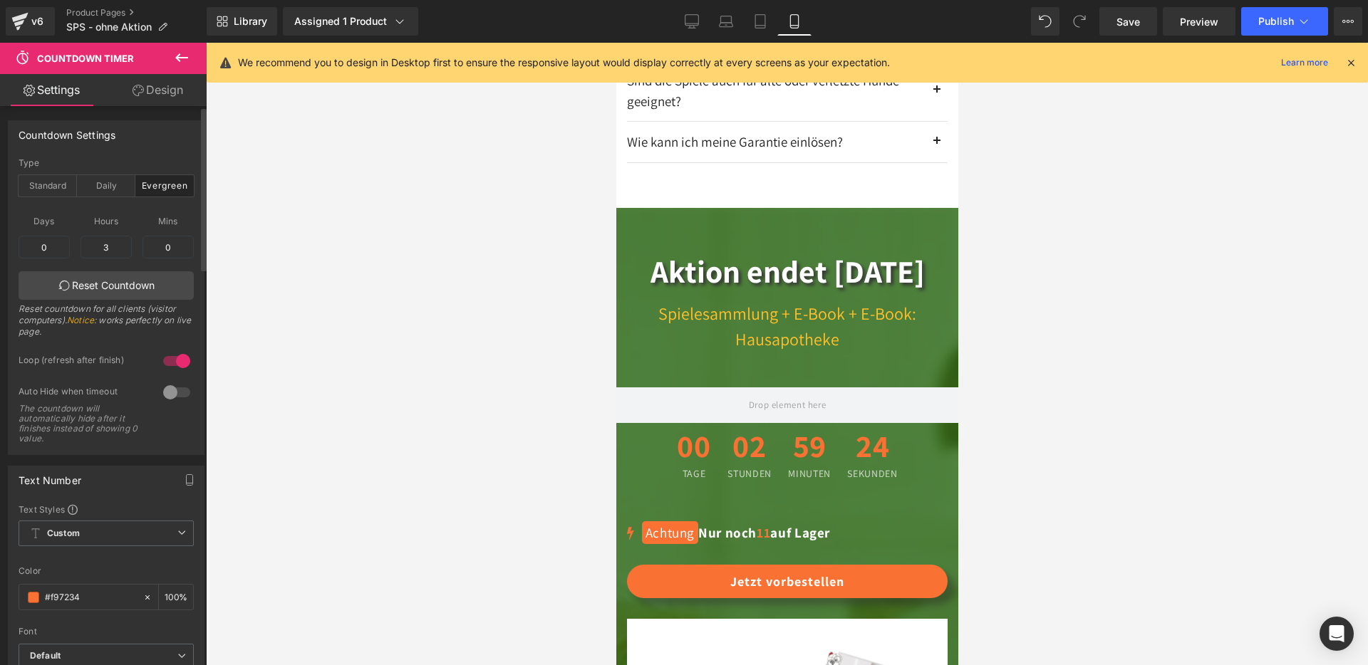
click at [115, 197] on div "Type Standard Daily Evergreen" at bounding box center [106, 185] width 175 height 55
click at [113, 190] on div "Daily" at bounding box center [106, 185] width 58 height 21
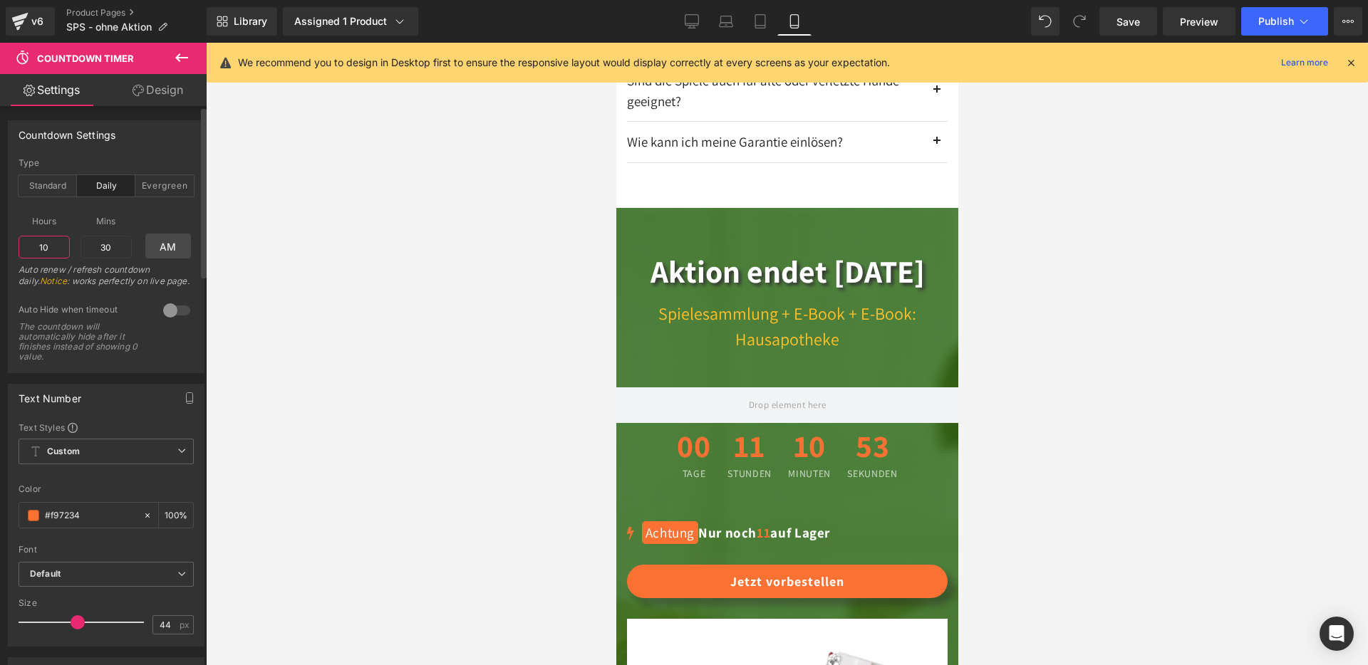
click at [58, 249] on input "10" at bounding box center [44, 247] width 51 height 23
drag, startPoint x: 54, startPoint y: 250, endPoint x: 33, endPoint y: 245, distance: 21.3
click at [33, 245] on input "1" at bounding box center [44, 247] width 51 height 23
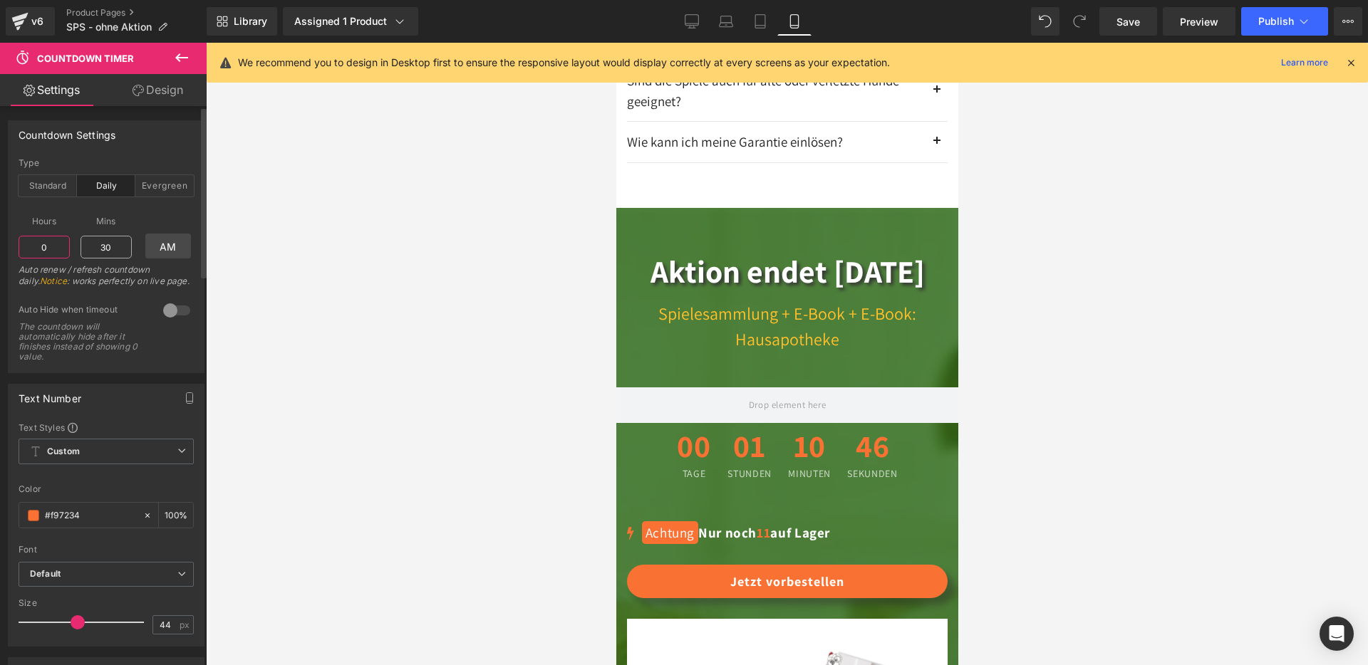
type input "12"
click at [121, 253] on input "30" at bounding box center [106, 247] width 51 height 23
click at [108, 251] on input "3000" at bounding box center [106, 247] width 51 height 23
type input "00"
click at [132, 209] on div "Hours 10 12 Mins 30 00 AM Auto renew / refresh countdown daily. Notice : works …" at bounding box center [106, 250] width 175 height 91
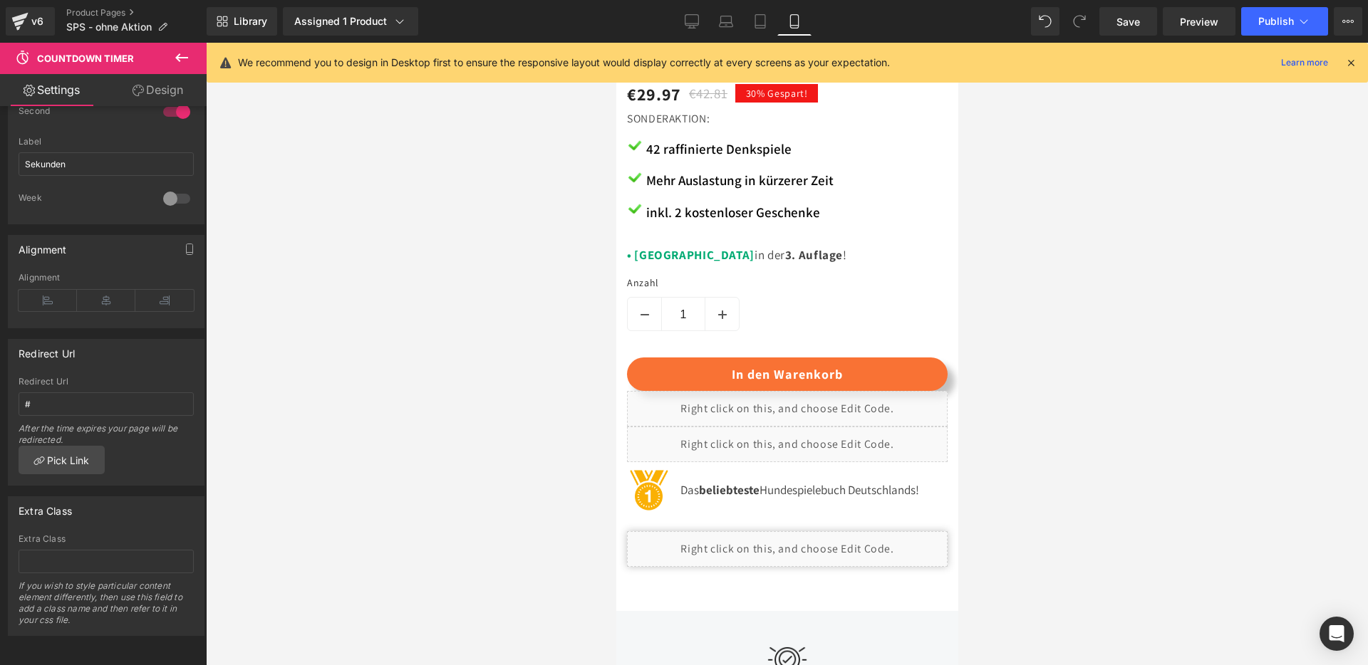
scroll to position [0, 0]
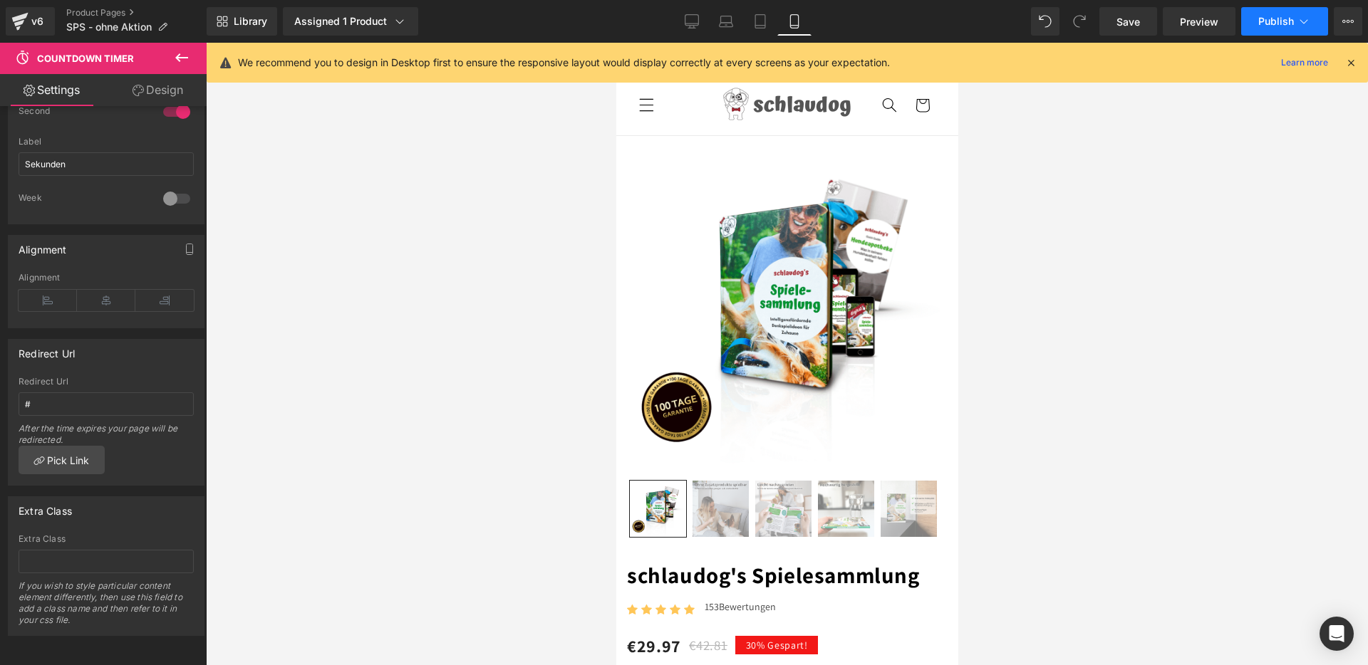
click at [1261, 23] on span "Publish" at bounding box center [1276, 21] width 36 height 11
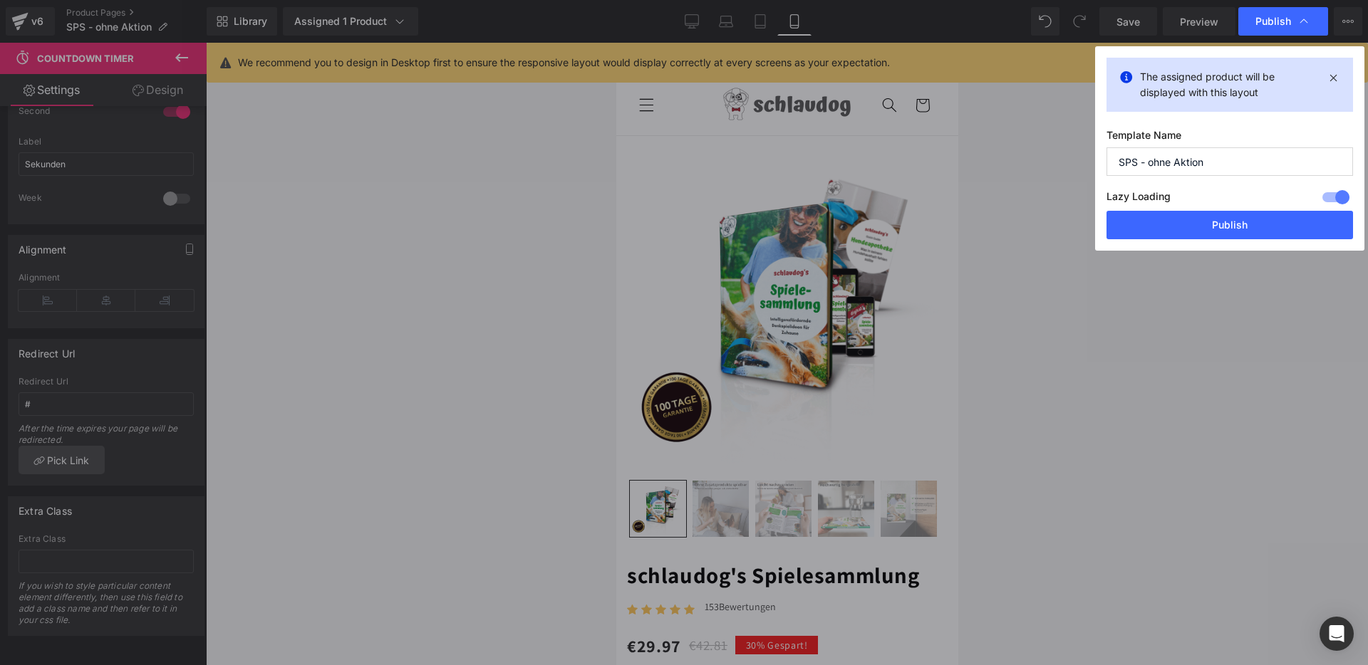
click at [1198, 225] on button "Publish" at bounding box center [1229, 225] width 247 height 28
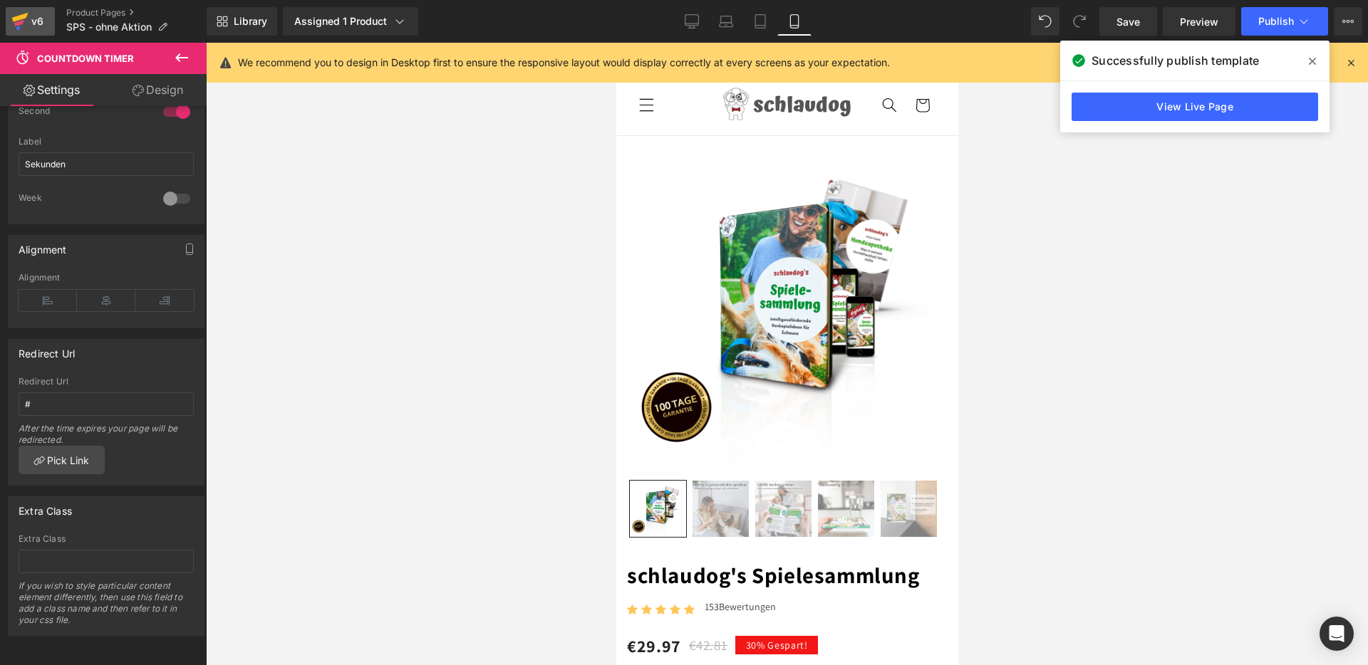
click at [38, 19] on div "v6" at bounding box center [37, 21] width 18 height 19
